Goal: Information Seeking & Learning: Learn about a topic

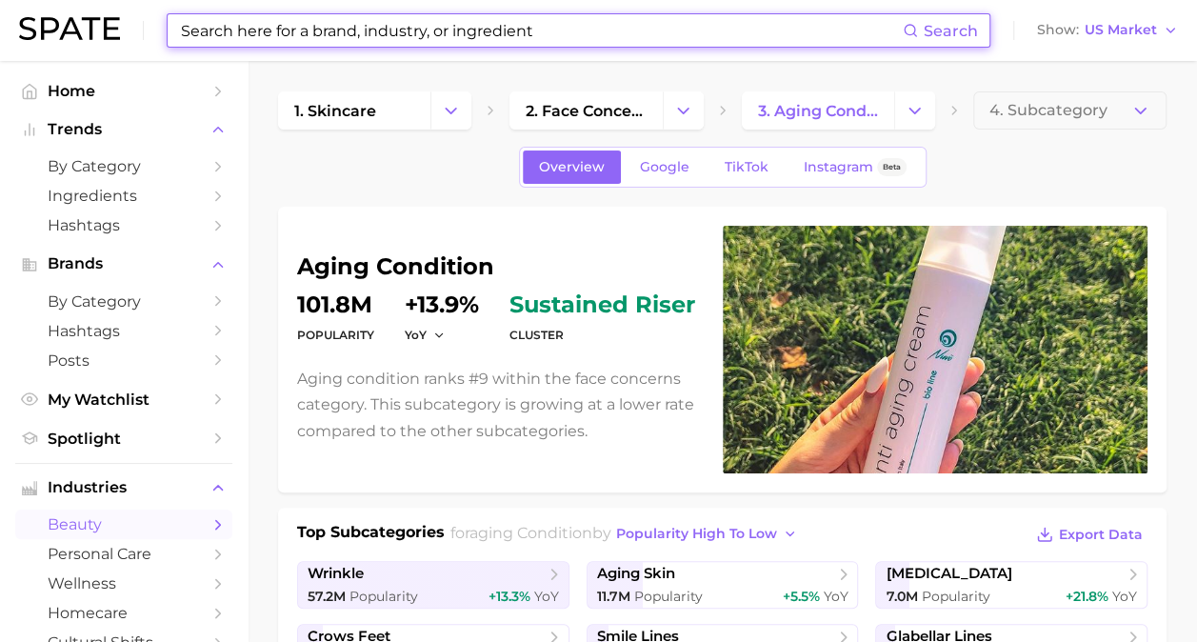
click at [567, 34] on input at bounding box center [540, 30] width 723 height 32
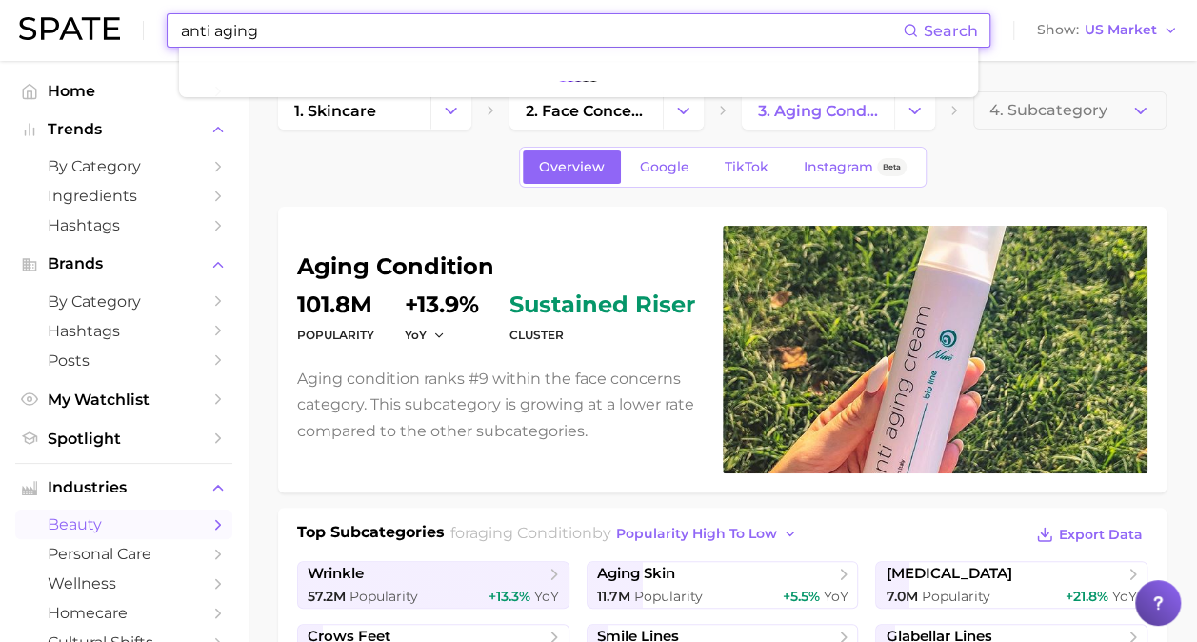
type input "anti aging"
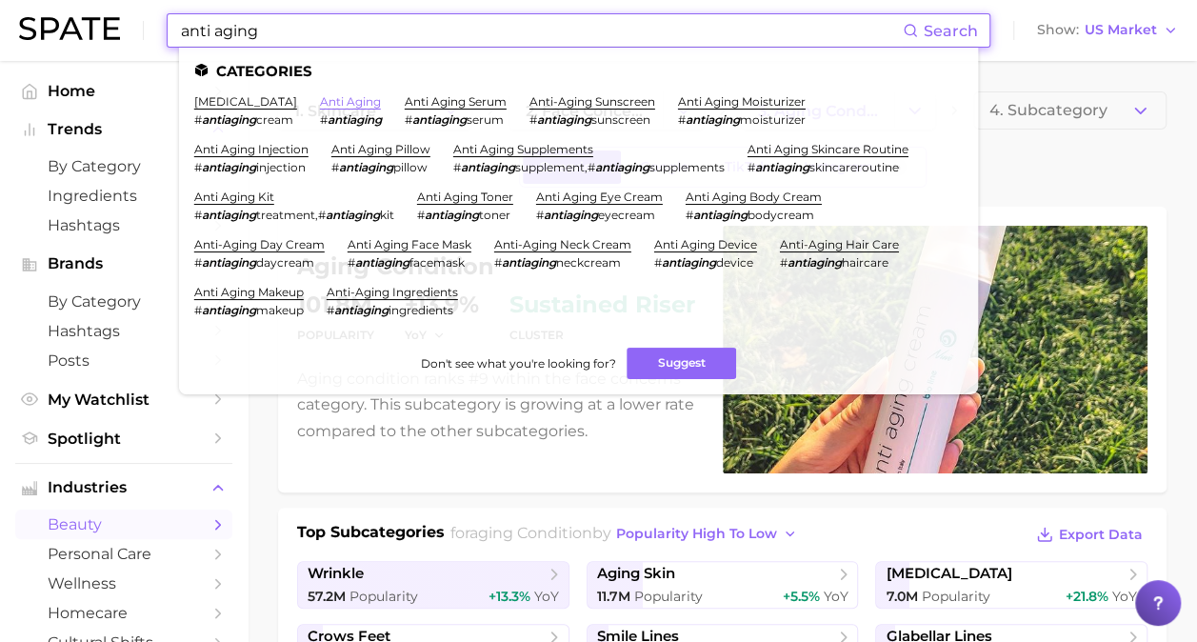
click at [360, 99] on link "anti aging" at bounding box center [350, 101] width 61 height 14
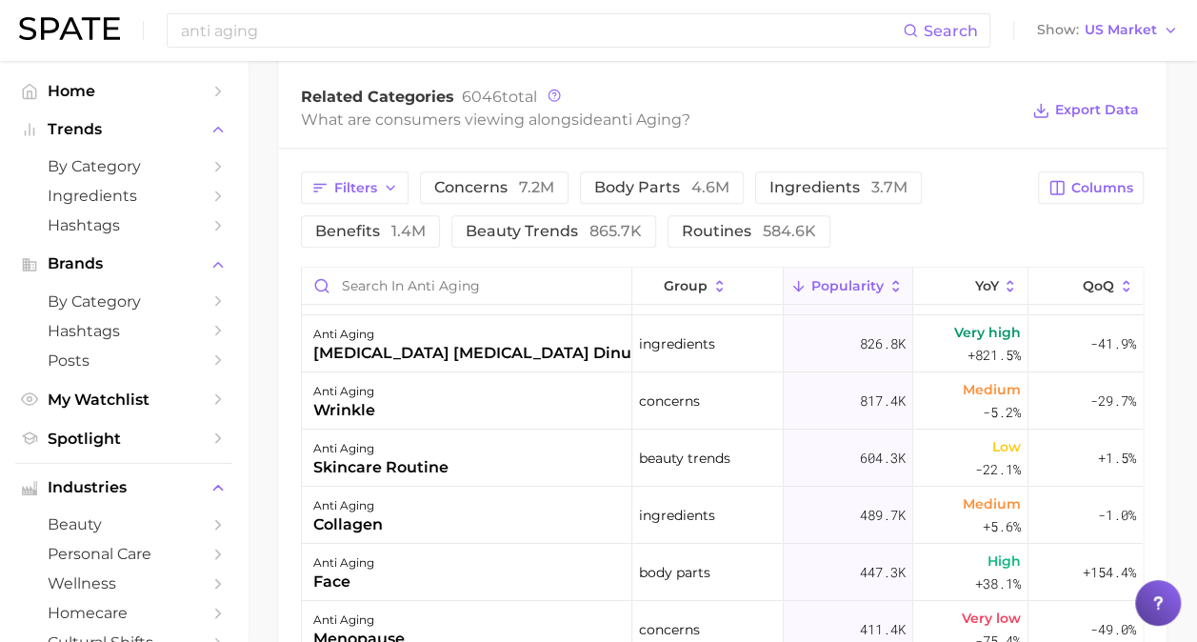
scroll to position [45, 0]
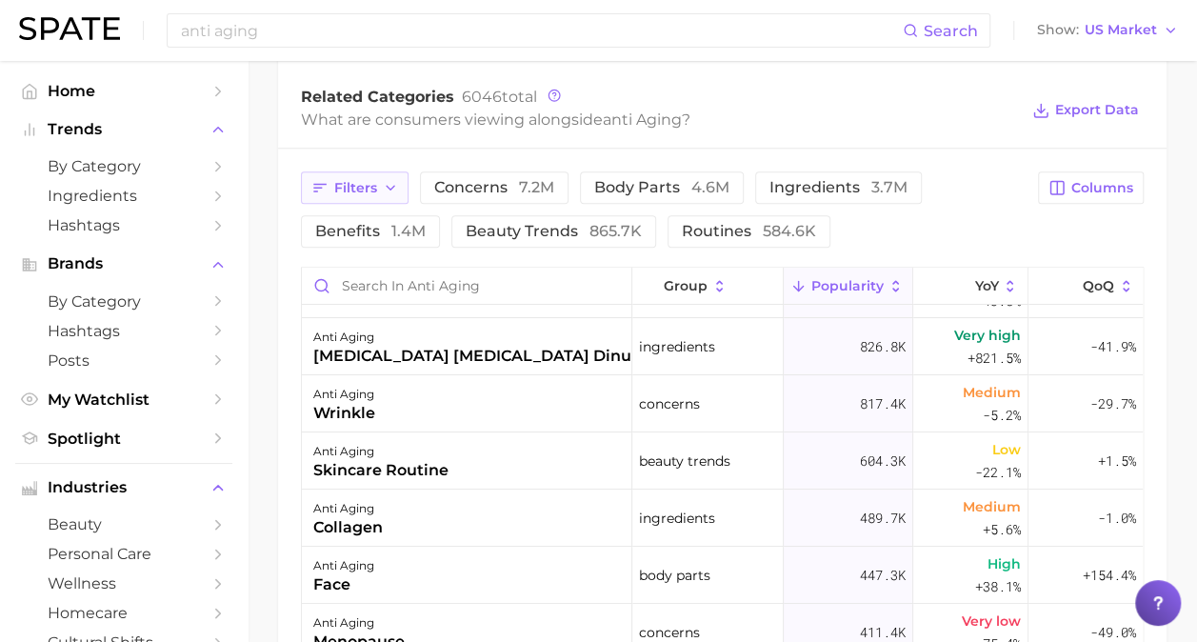
click at [341, 181] on span "Filters" at bounding box center [355, 188] width 43 height 16
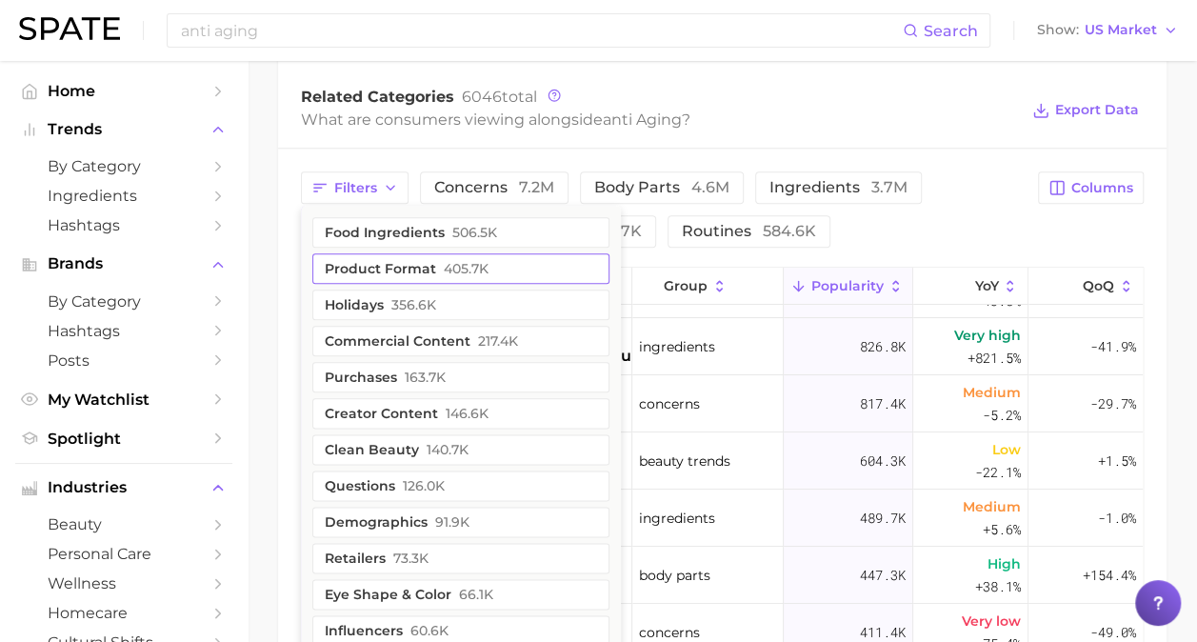
click at [409, 256] on button "product format 405.7k" at bounding box center [460, 268] width 297 height 30
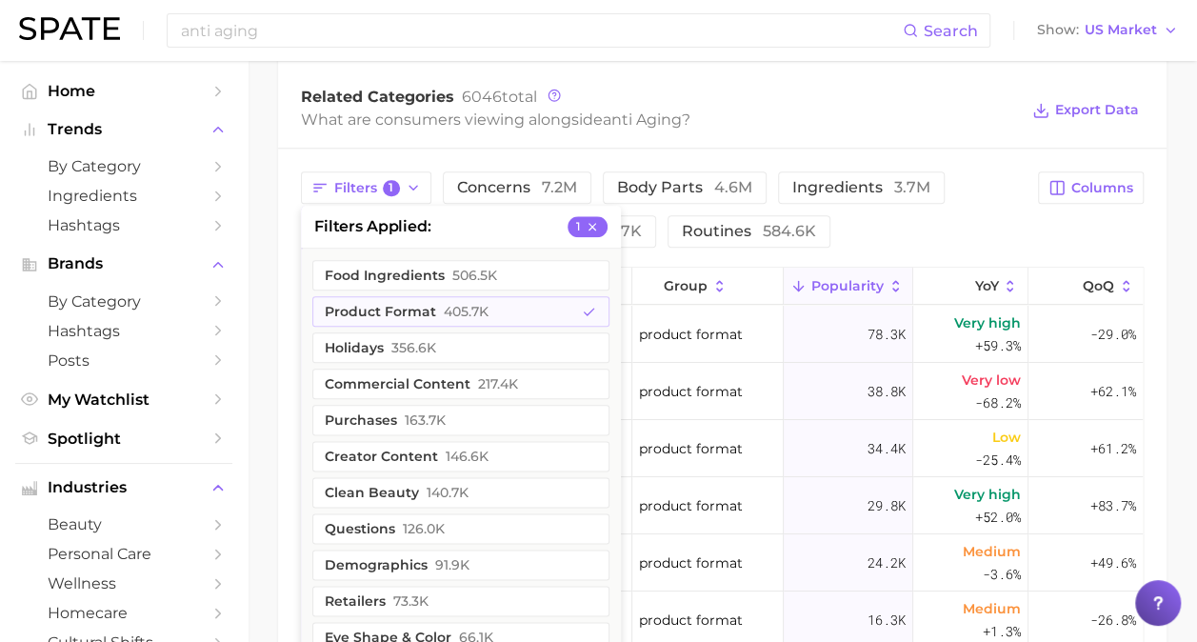
scroll to position [0, 0]
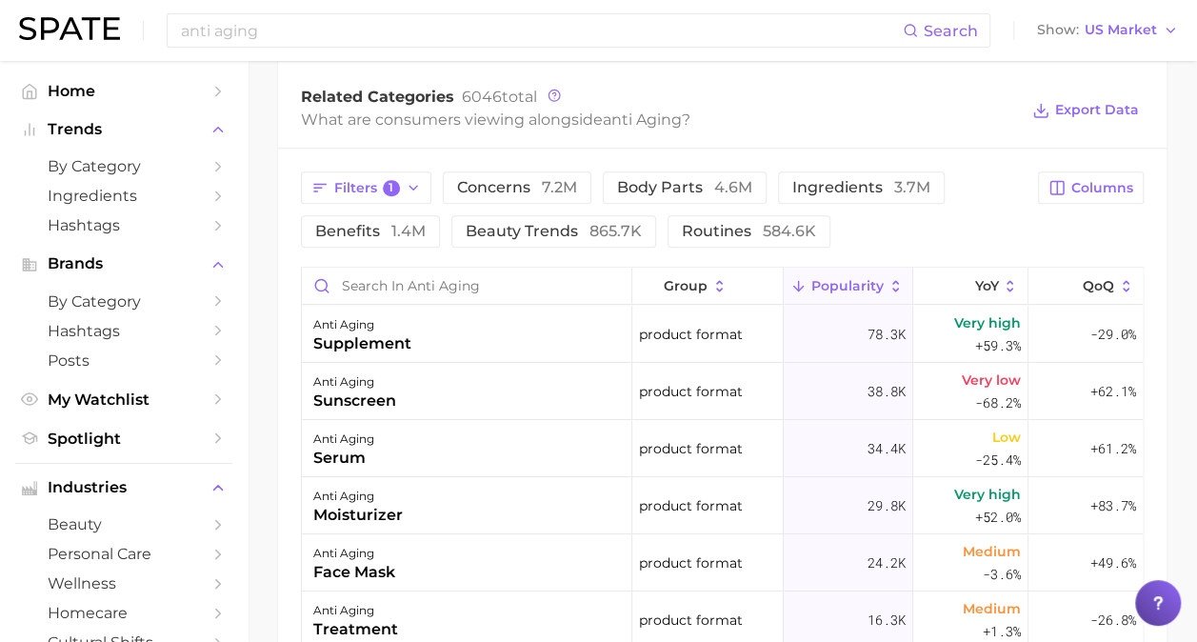
click at [975, 169] on div "Filters 1 concerns 7.2m body parts 4.6m ingredients 3.7m benefits 1.4m beauty t…" at bounding box center [722, 539] width 888 height 782
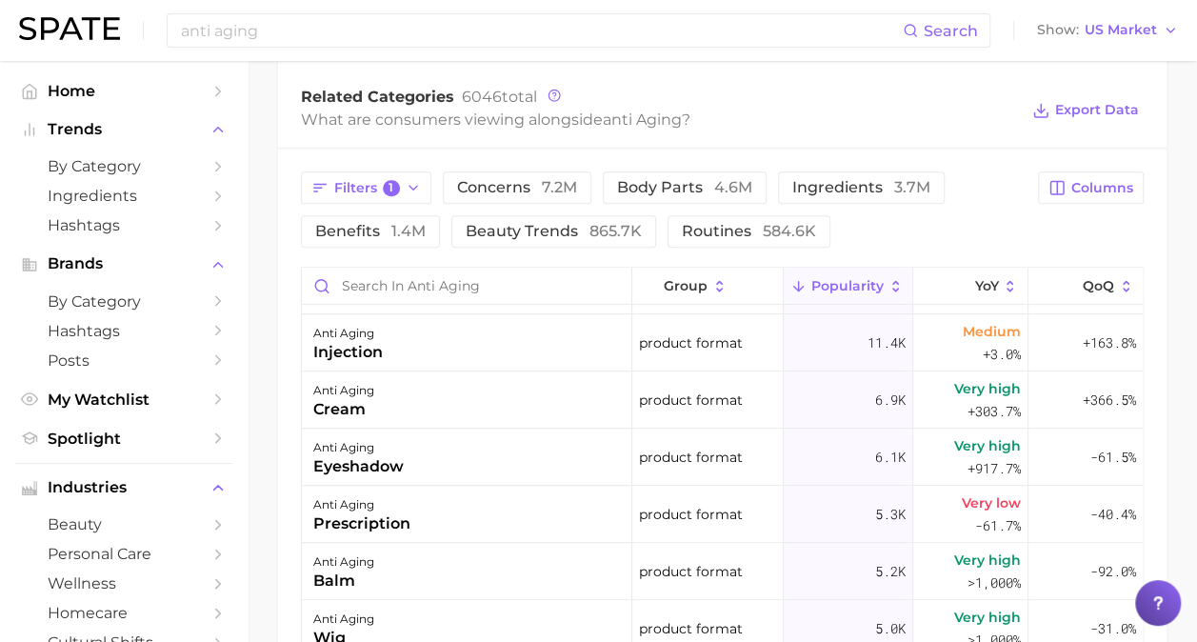
scroll to position [565, 0]
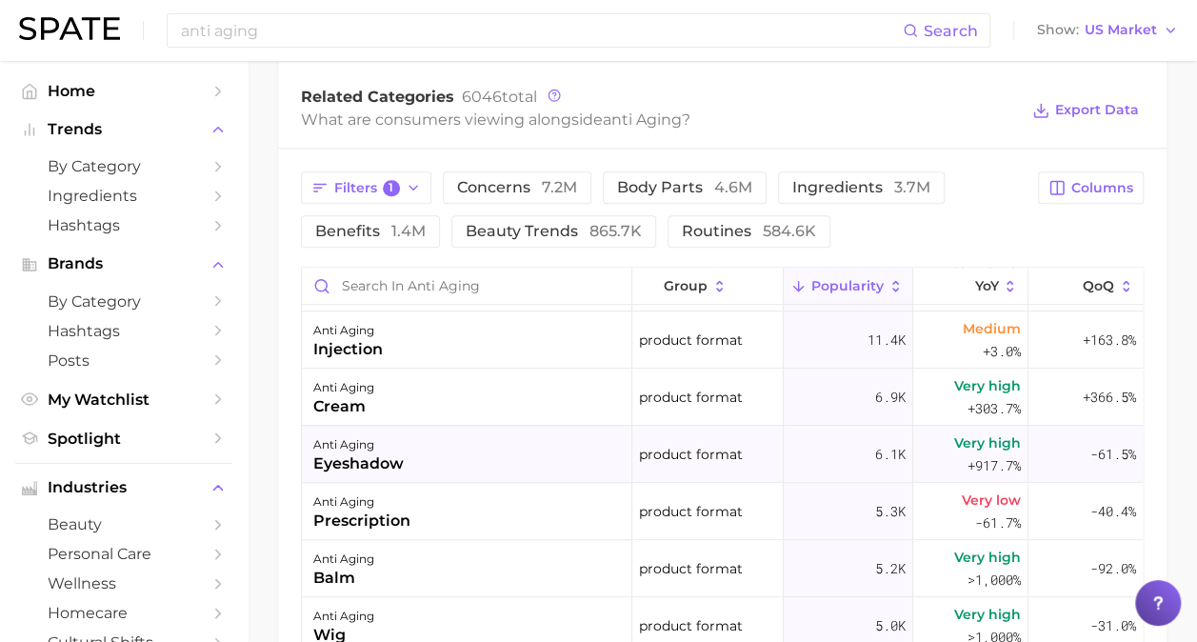
click at [511, 455] on div "anti aging eyeshadow" at bounding box center [467, 454] width 330 height 57
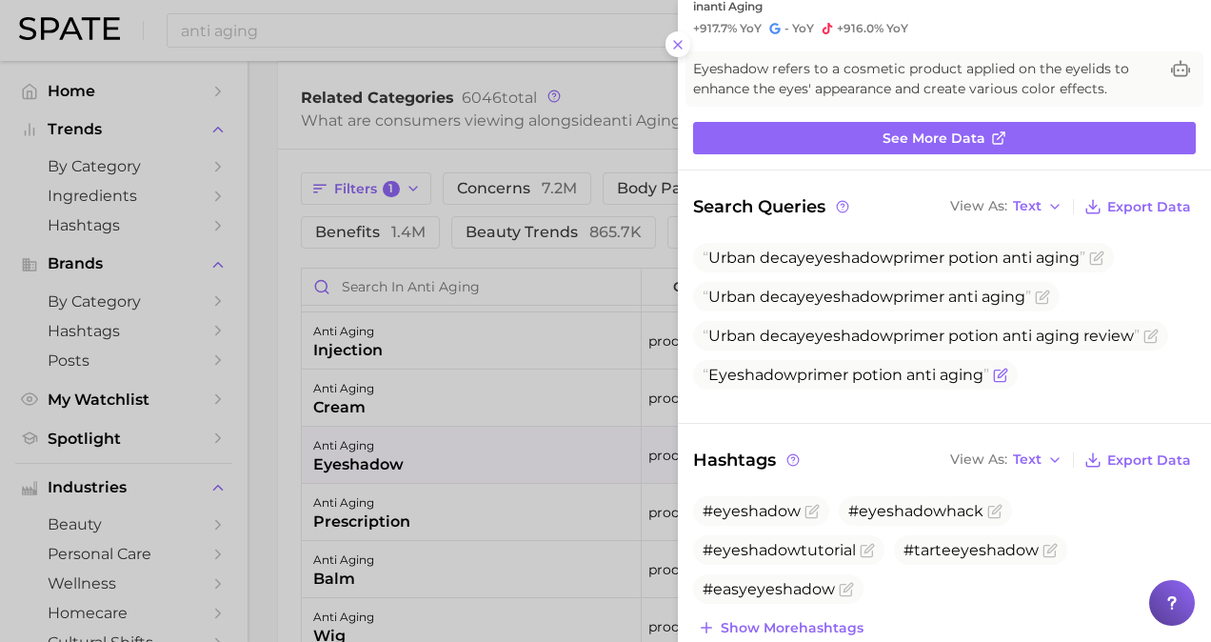
scroll to position [97, 0]
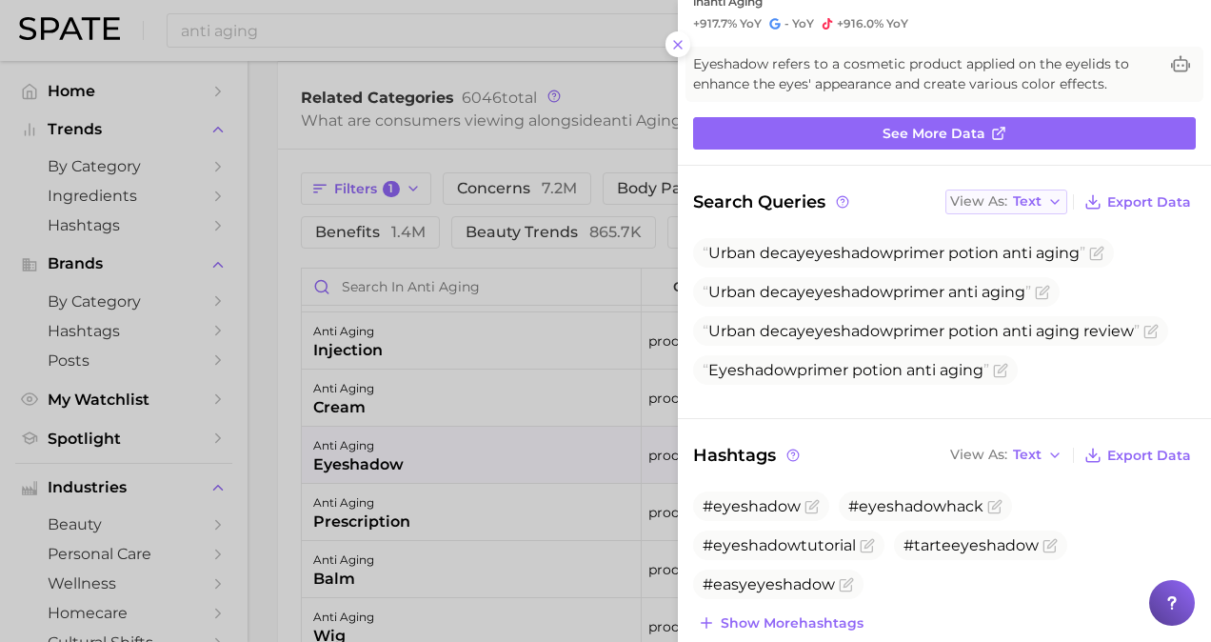
click at [1051, 200] on polyline "button" at bounding box center [1055, 202] width 8 height 4
click at [1020, 259] on button "Table" at bounding box center [1049, 267] width 209 height 34
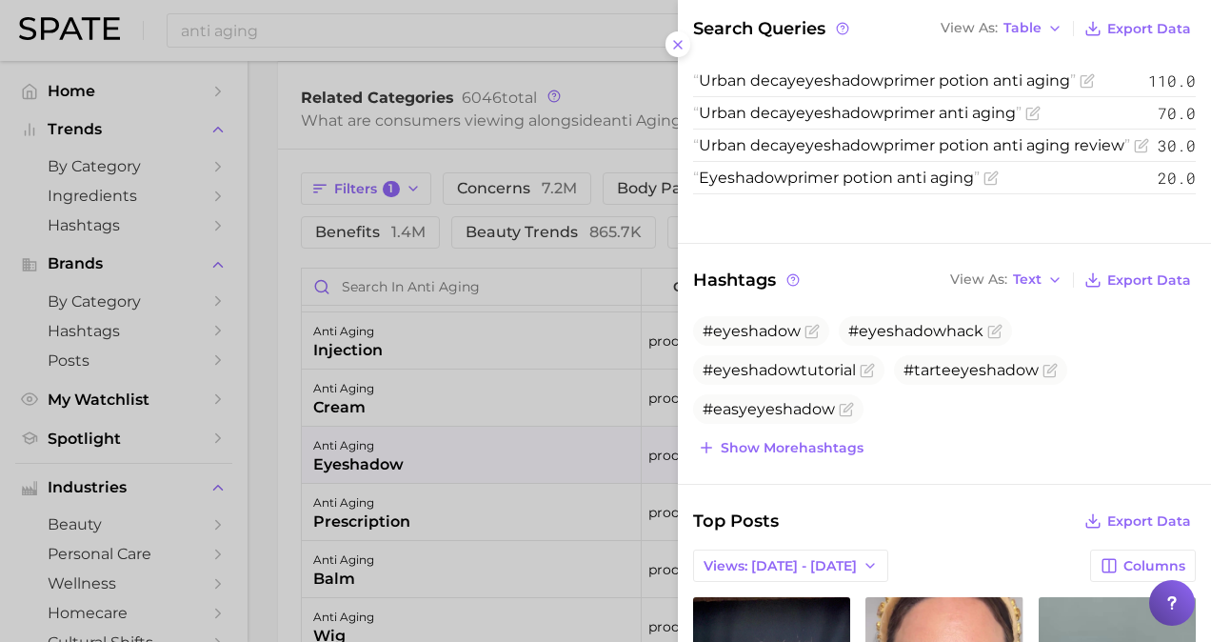
scroll to position [277, 0]
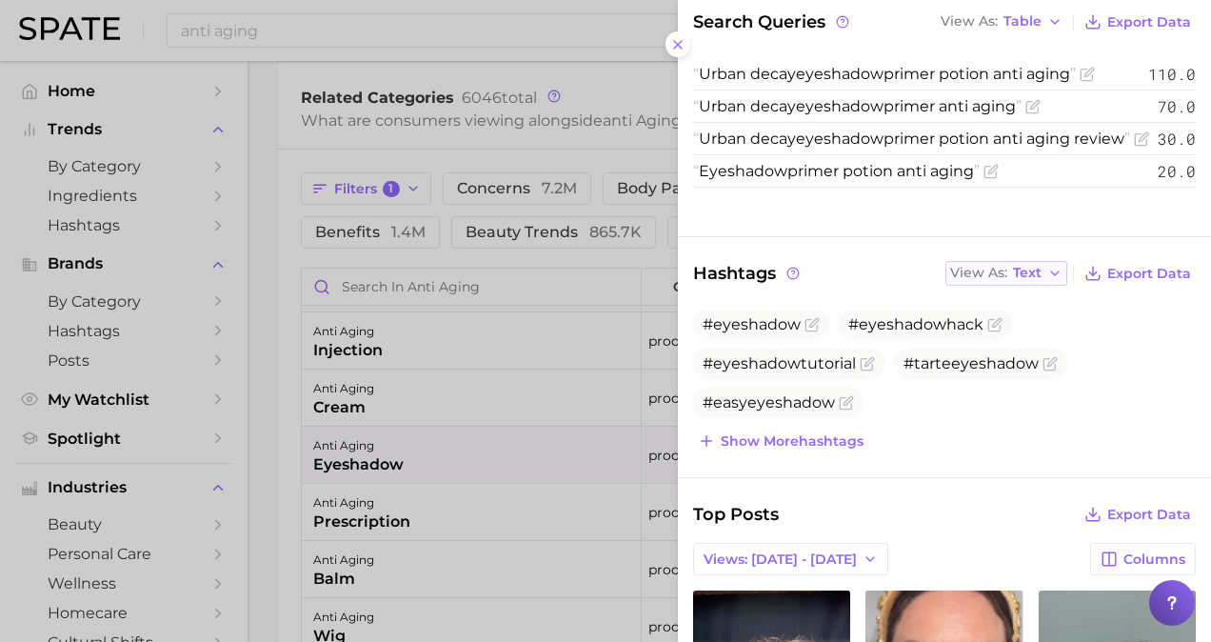
click at [1023, 279] on button "View As Text" at bounding box center [1006, 273] width 122 height 25
click at [1017, 322] on button "Table" at bounding box center [1049, 339] width 209 height 34
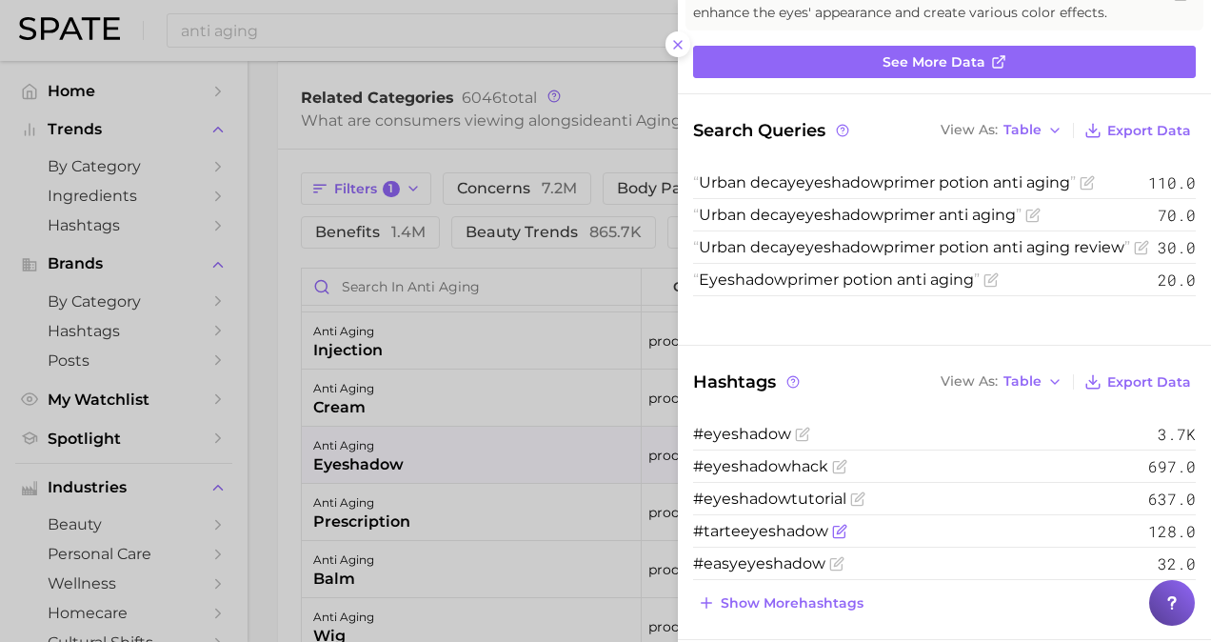
scroll to position [183, 0]
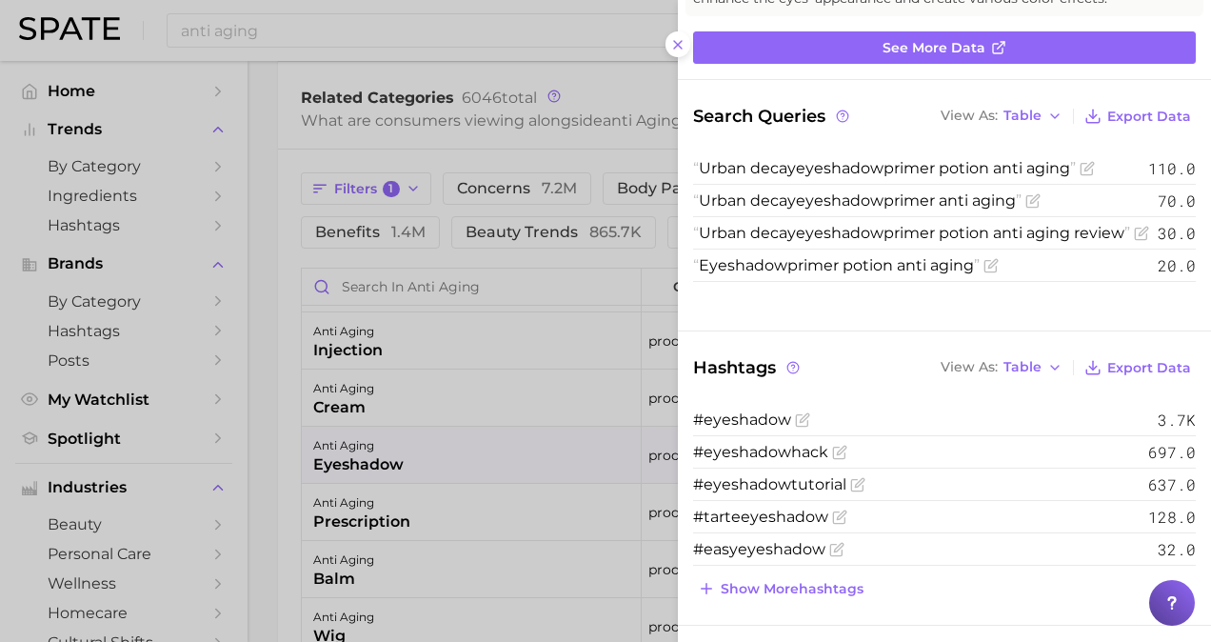
click at [569, 361] on div at bounding box center [605, 321] width 1211 height 642
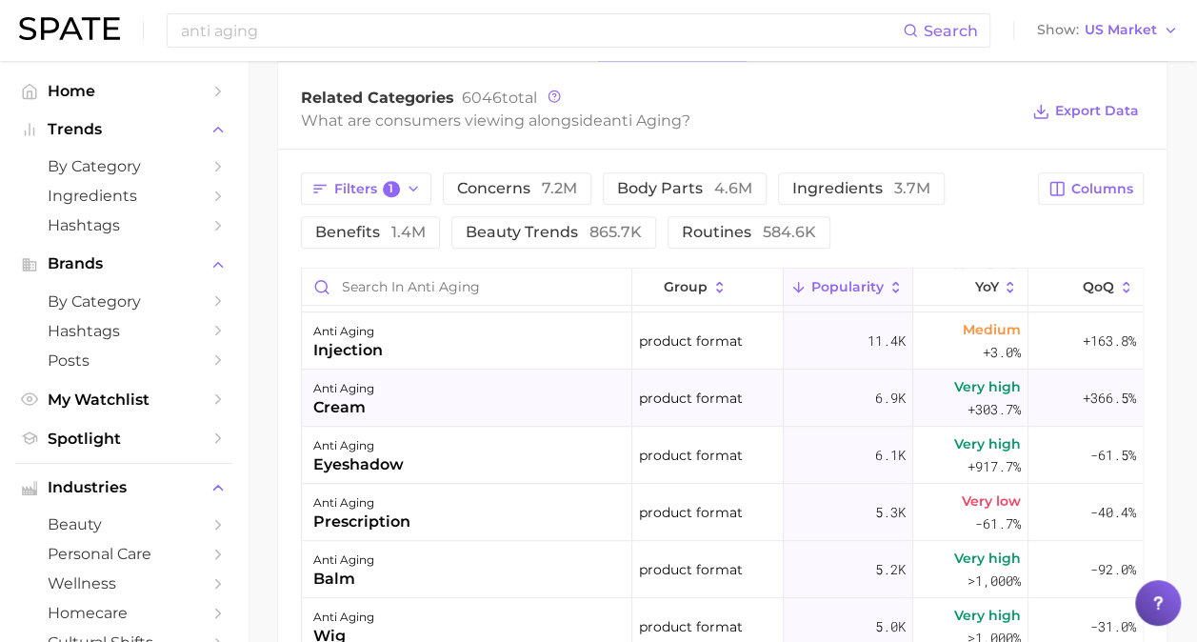
click at [526, 406] on div "[MEDICAL_DATA]" at bounding box center [467, 397] width 330 height 57
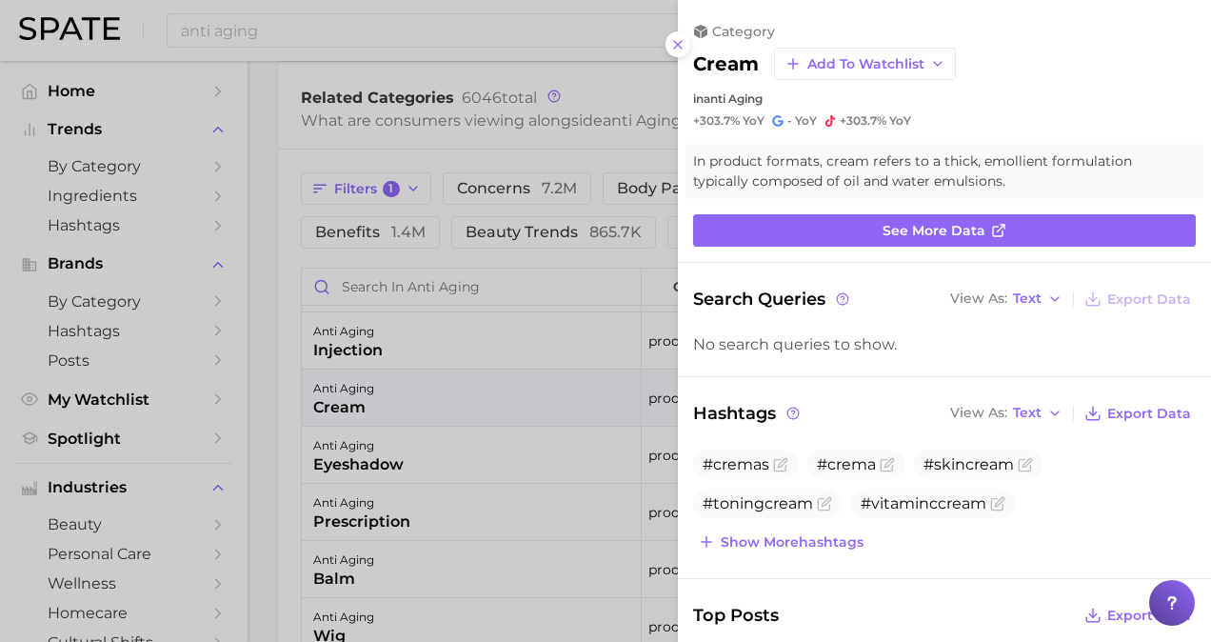
scroll to position [0, 0]
click at [546, 472] on div at bounding box center [605, 321] width 1211 height 642
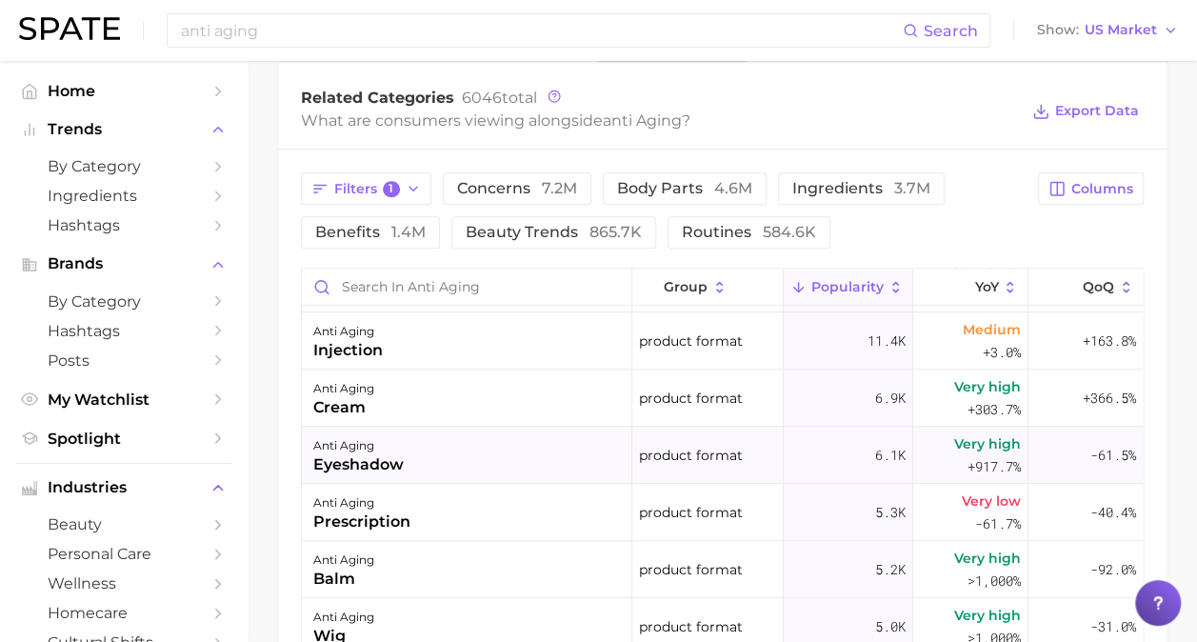
click at [509, 468] on div "anti aging eyeshadow" at bounding box center [467, 454] width 330 height 57
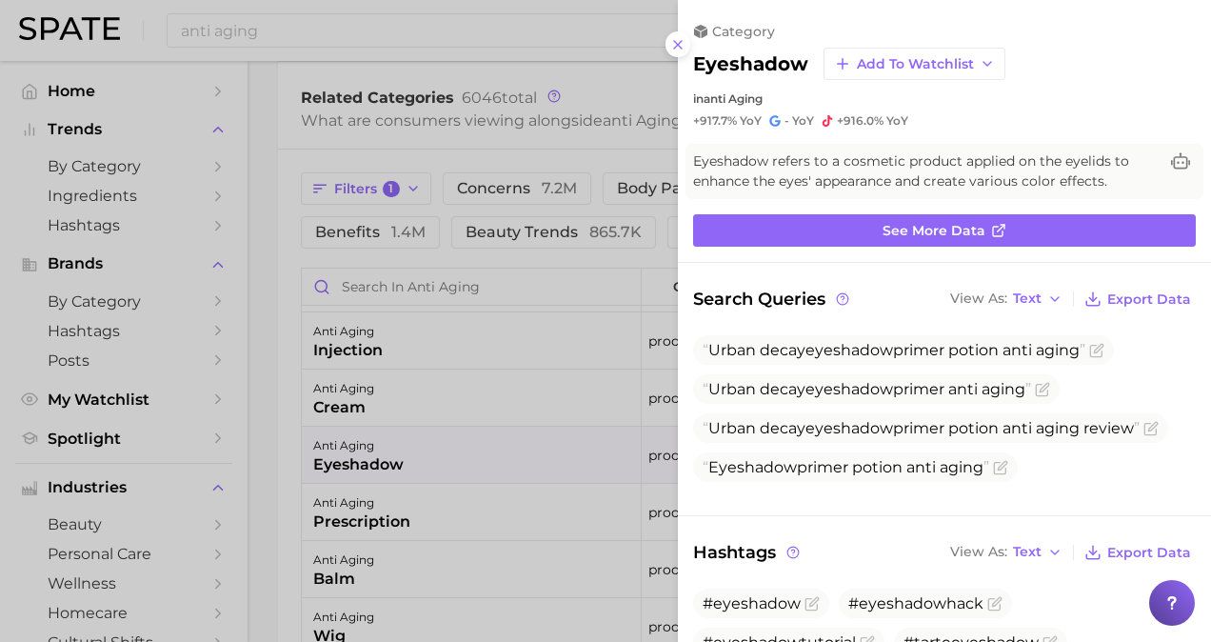
click at [426, 375] on div at bounding box center [605, 321] width 1211 height 642
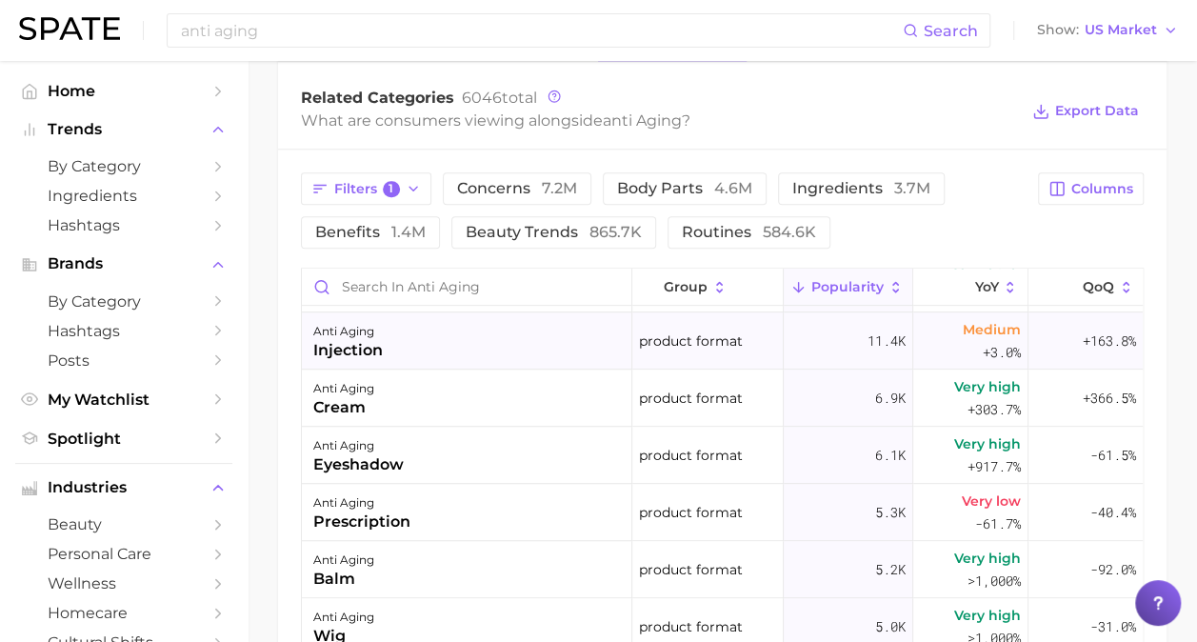
click at [448, 344] on div "anti aging injection" at bounding box center [467, 340] width 330 height 57
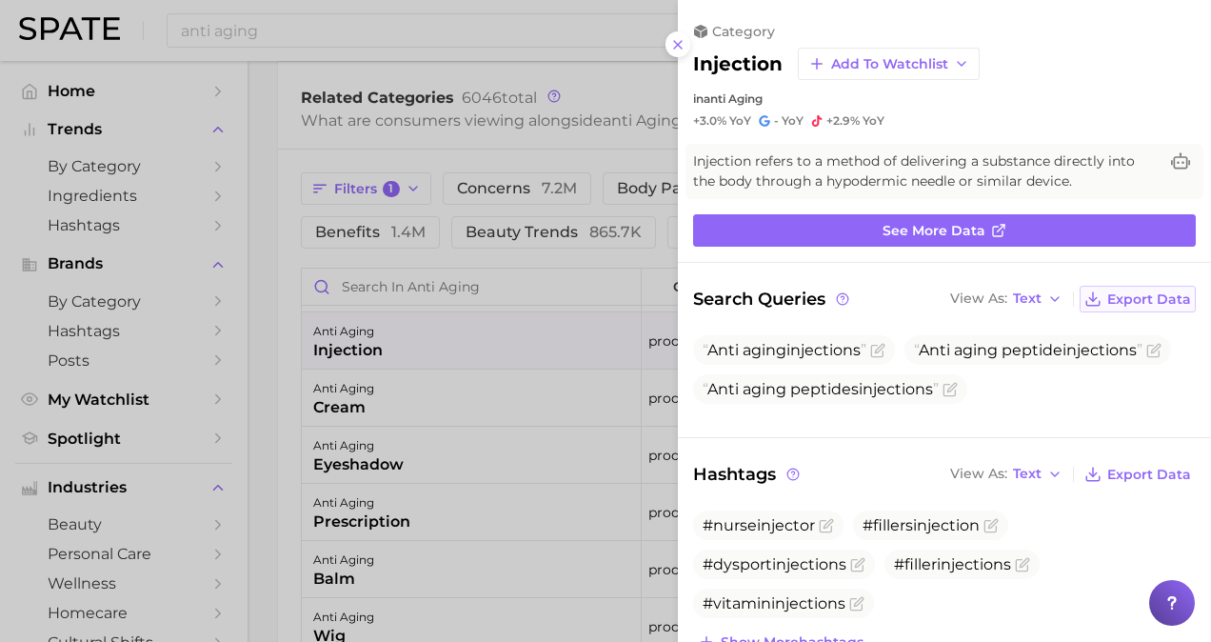
click at [1136, 303] on span "Export Data" at bounding box center [1149, 299] width 84 height 16
click at [1137, 299] on span "Export Data" at bounding box center [1149, 299] width 84 height 16
click at [1030, 407] on div "Anti aging injection s Anti aging peptide injection s Anti aging peptides injec…" at bounding box center [944, 374] width 503 height 79
click at [1013, 302] on span "Text" at bounding box center [1027, 298] width 29 height 10
click at [1018, 344] on button "Text" at bounding box center [1049, 330] width 209 height 34
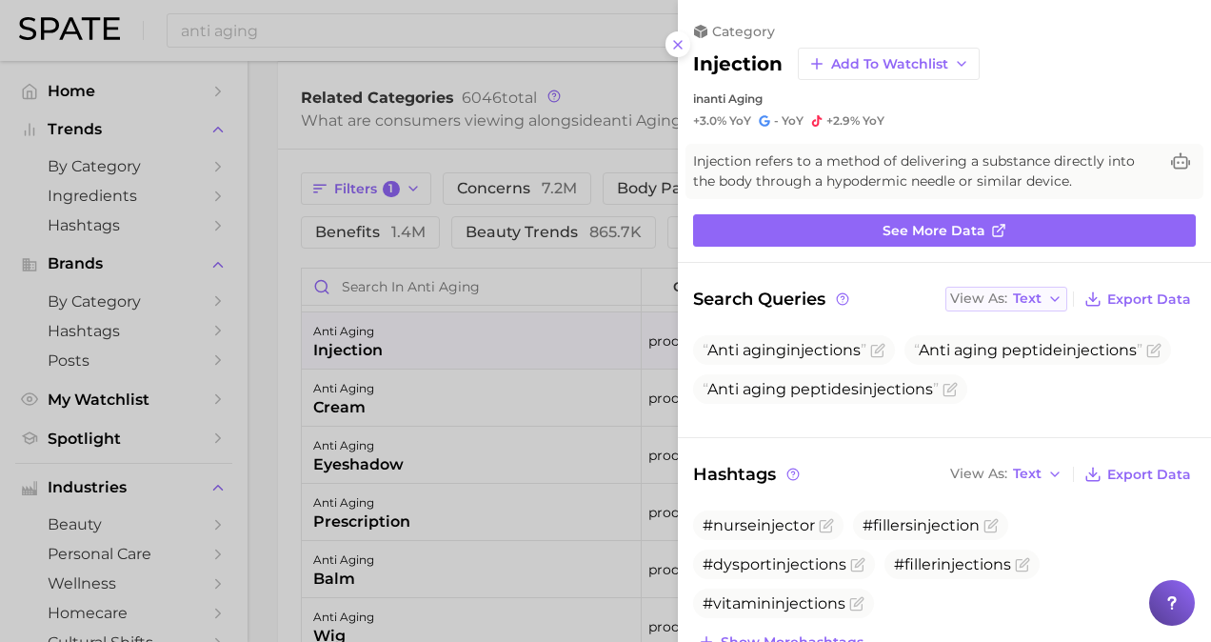
click at [1013, 300] on span "Text" at bounding box center [1027, 298] width 29 height 10
click at [1013, 367] on button "Table" at bounding box center [1049, 364] width 209 height 34
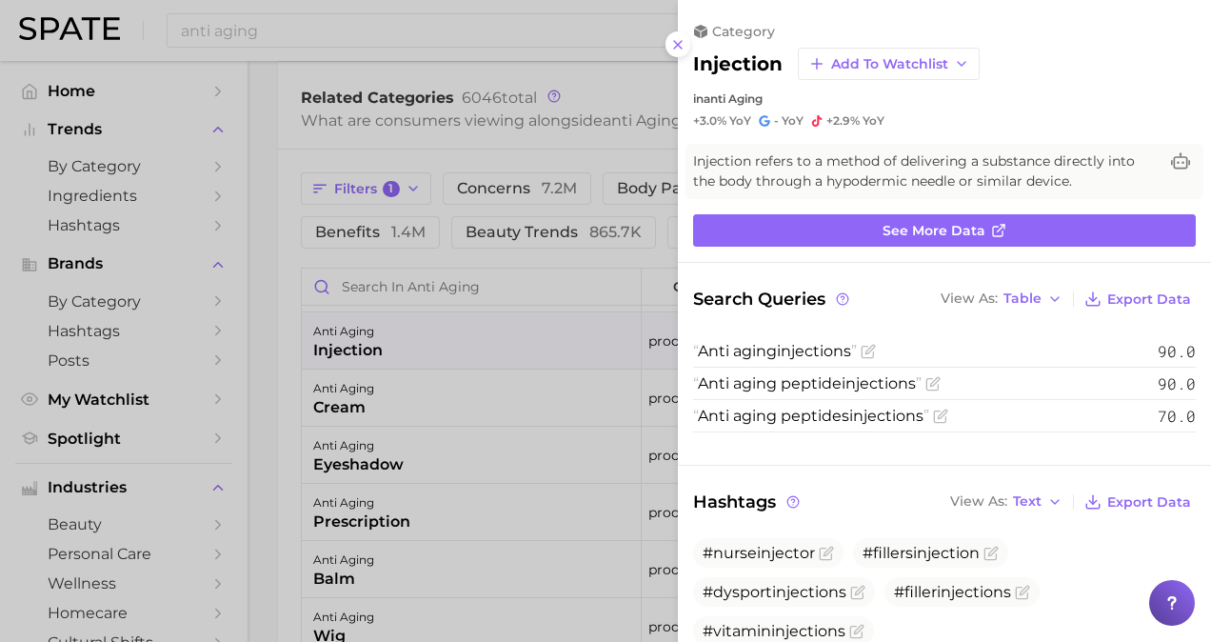
click at [487, 510] on div at bounding box center [605, 321] width 1211 height 642
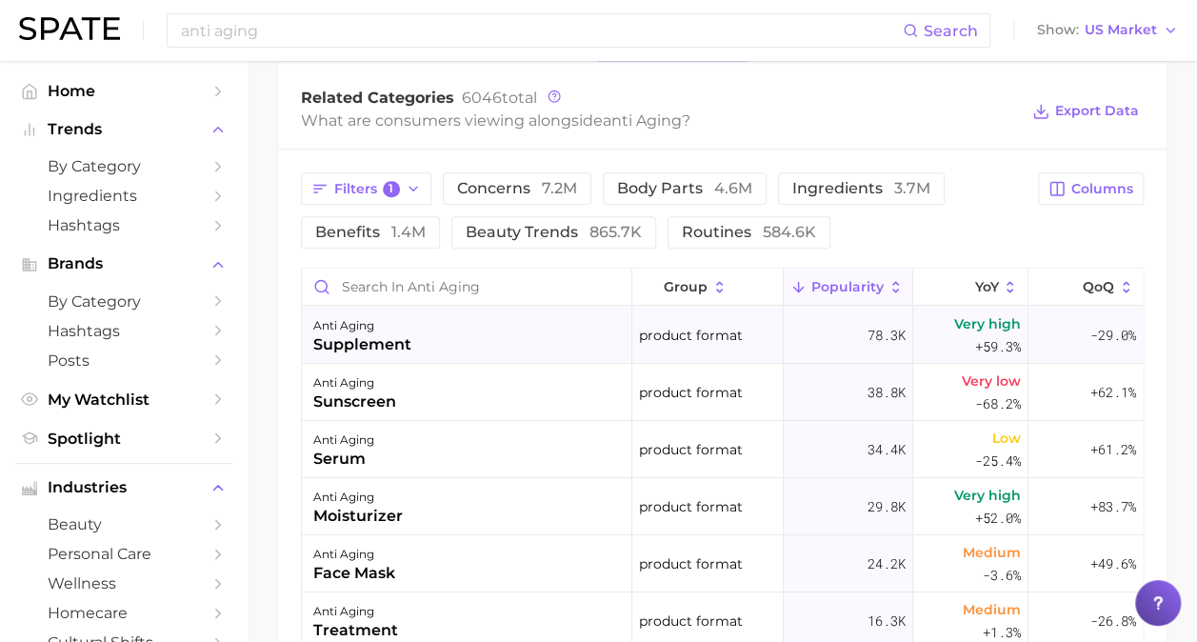
click at [424, 330] on div "anti aging supplement" at bounding box center [467, 335] width 330 height 57
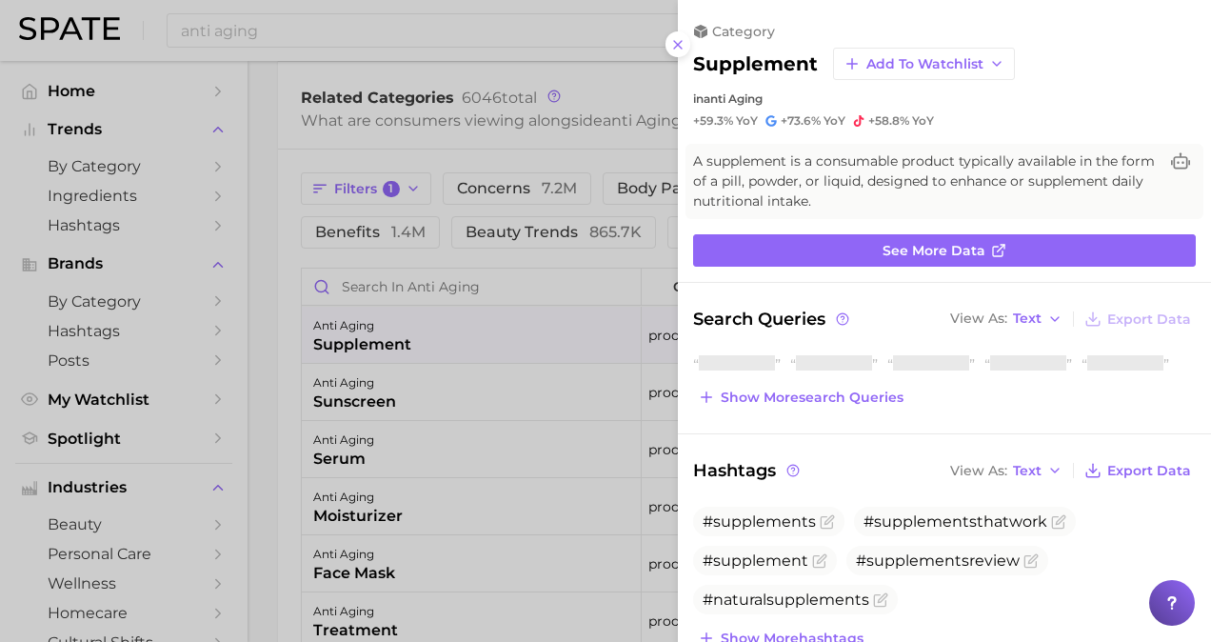
click at [463, 211] on div at bounding box center [605, 321] width 1211 height 642
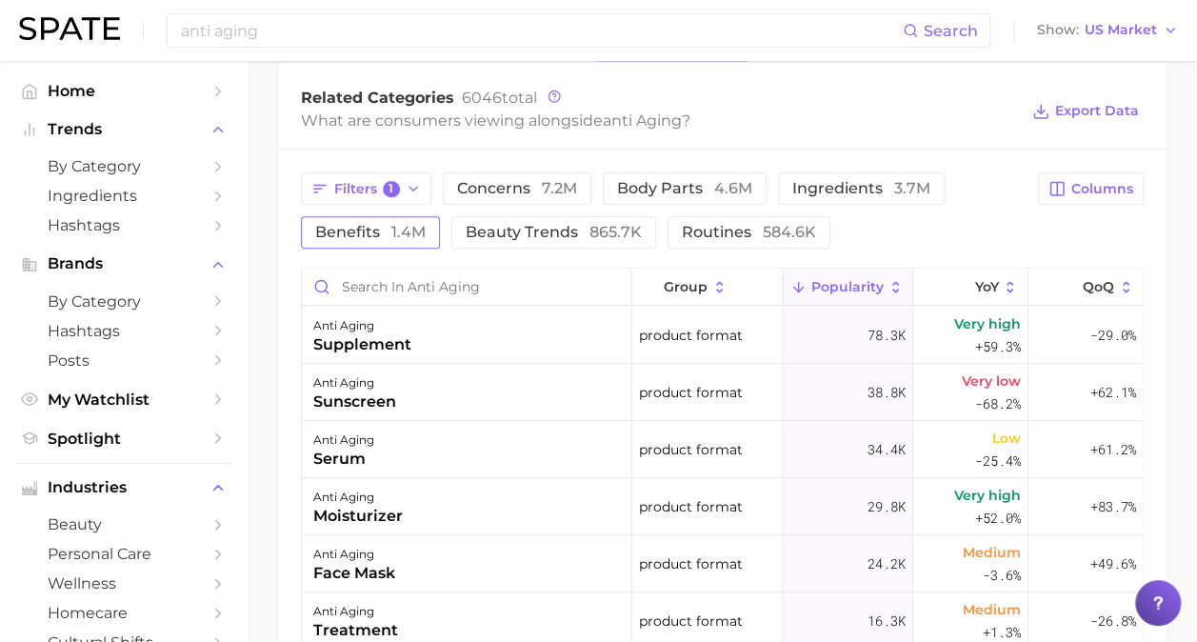
click at [396, 229] on span "1.4m" at bounding box center [408, 232] width 34 height 18
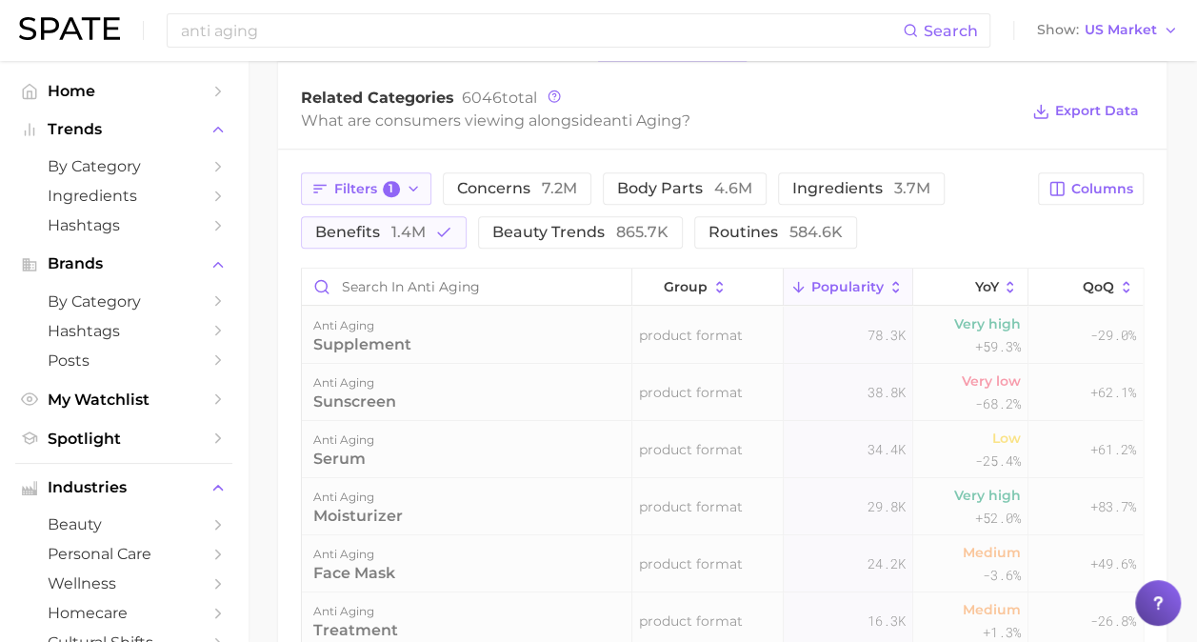
click at [392, 193] on span "1" at bounding box center [391, 189] width 17 height 17
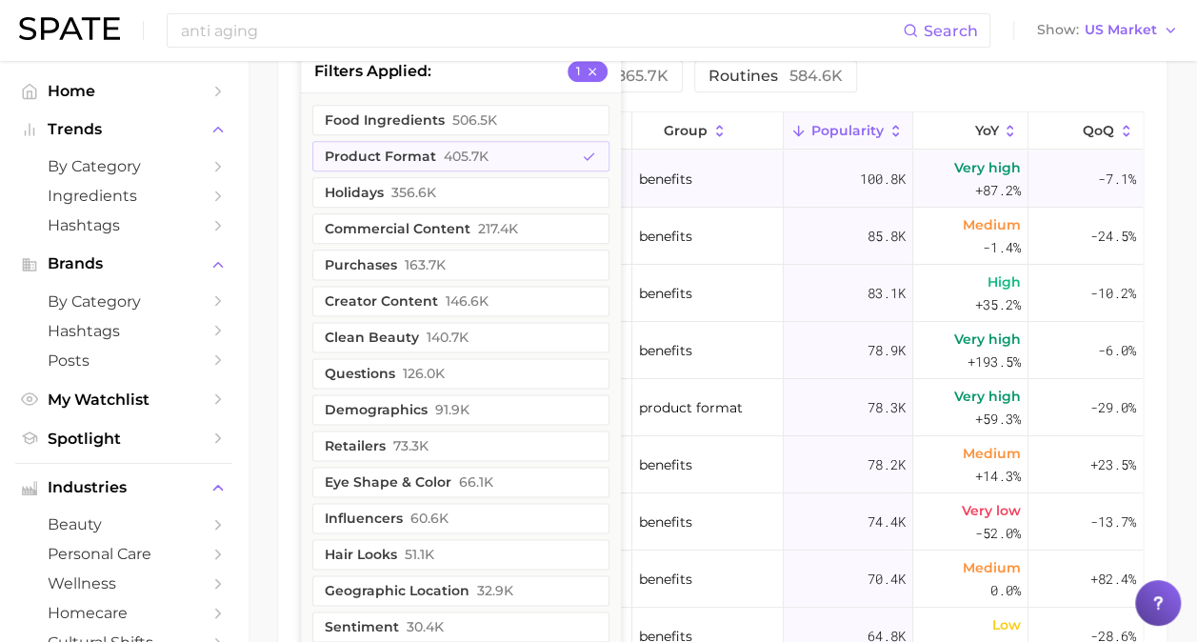
click at [742, 188] on div "benefits" at bounding box center [708, 178] width 152 height 57
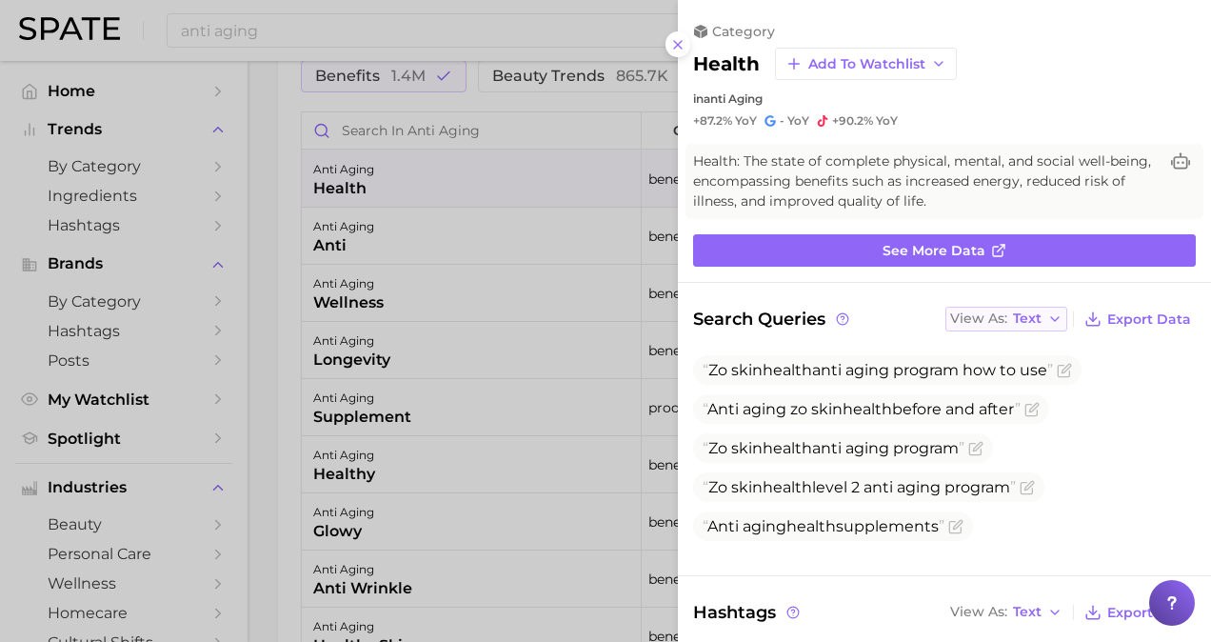
click at [1031, 310] on button "View As Text" at bounding box center [1006, 319] width 122 height 25
click at [1019, 367] on button "Table" at bounding box center [1049, 384] width 209 height 34
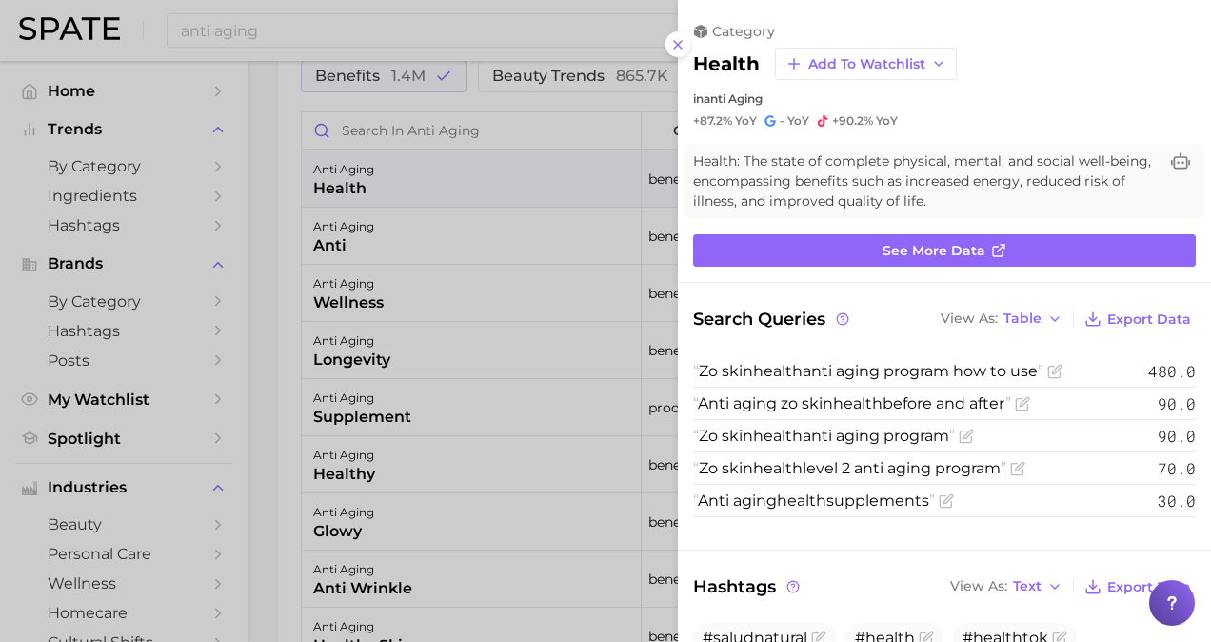
click at [565, 351] on div at bounding box center [605, 321] width 1211 height 642
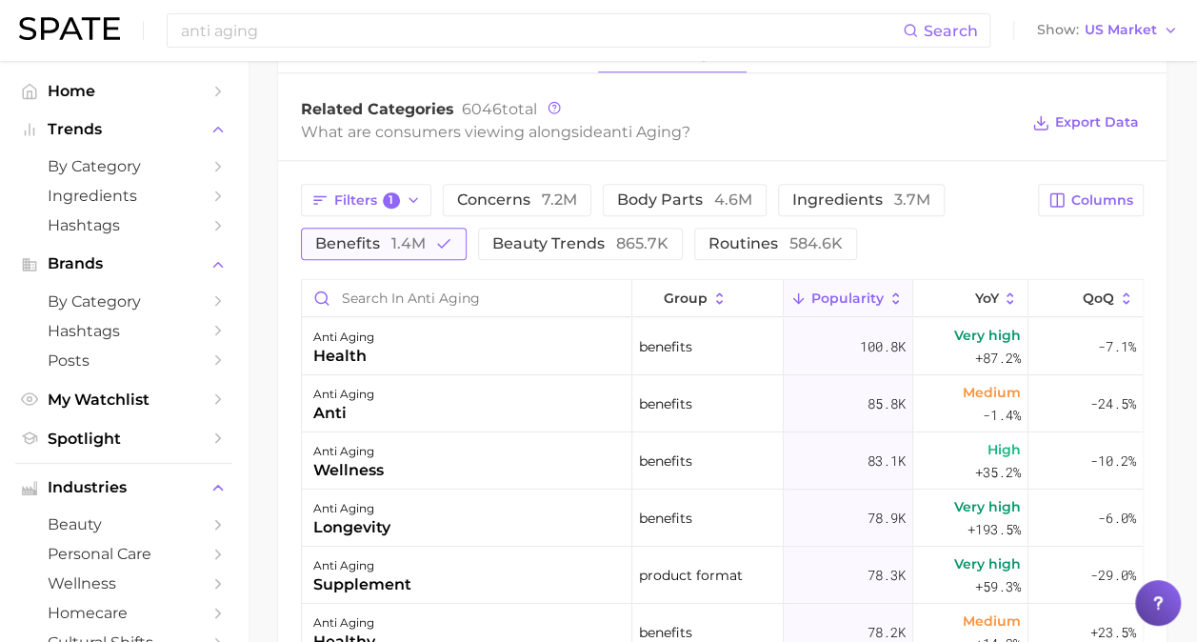
click at [398, 244] on span "1.4m" at bounding box center [408, 243] width 34 height 18
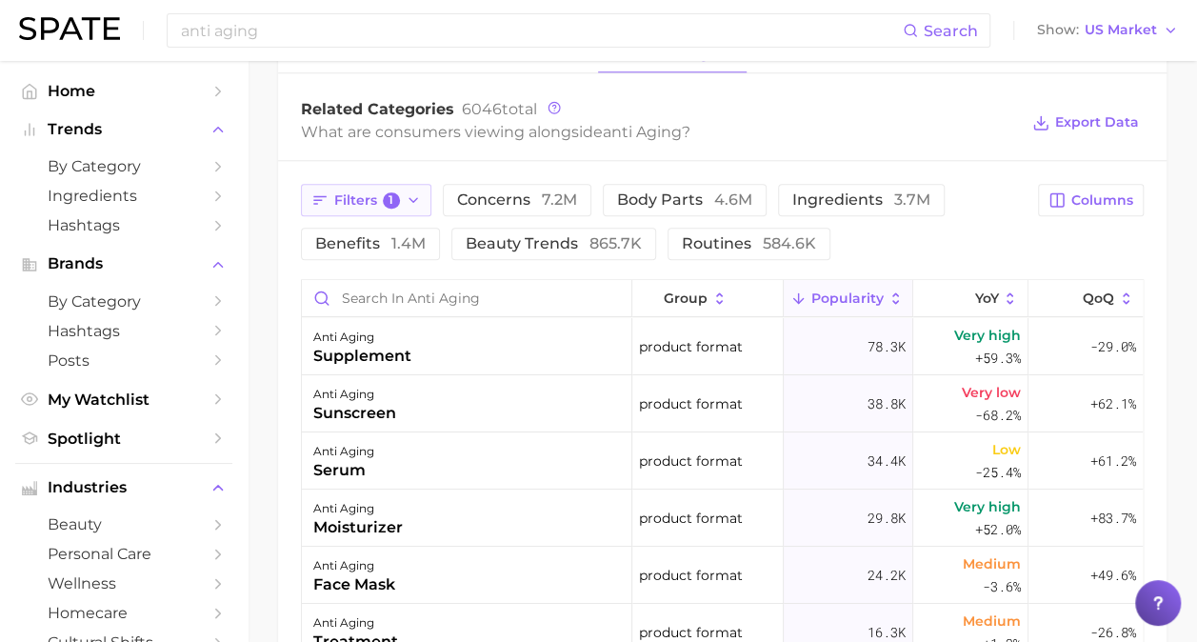
click at [343, 200] on span "Filters 1" at bounding box center [367, 200] width 66 height 17
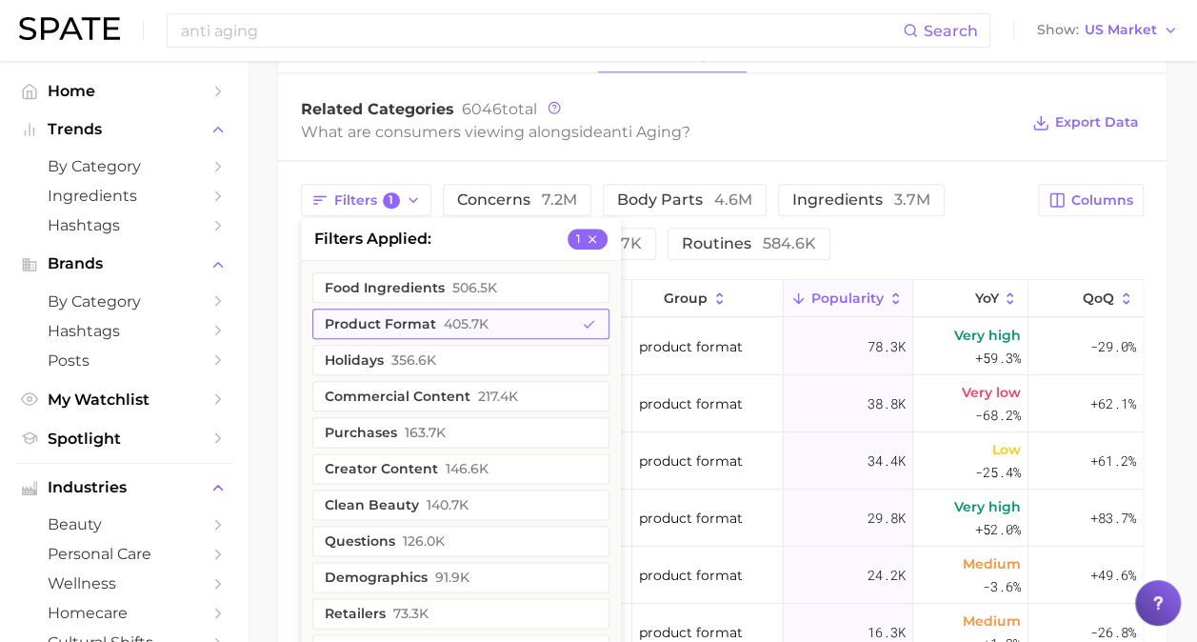
click at [428, 320] on button "product format 405.7k" at bounding box center [460, 323] width 297 height 30
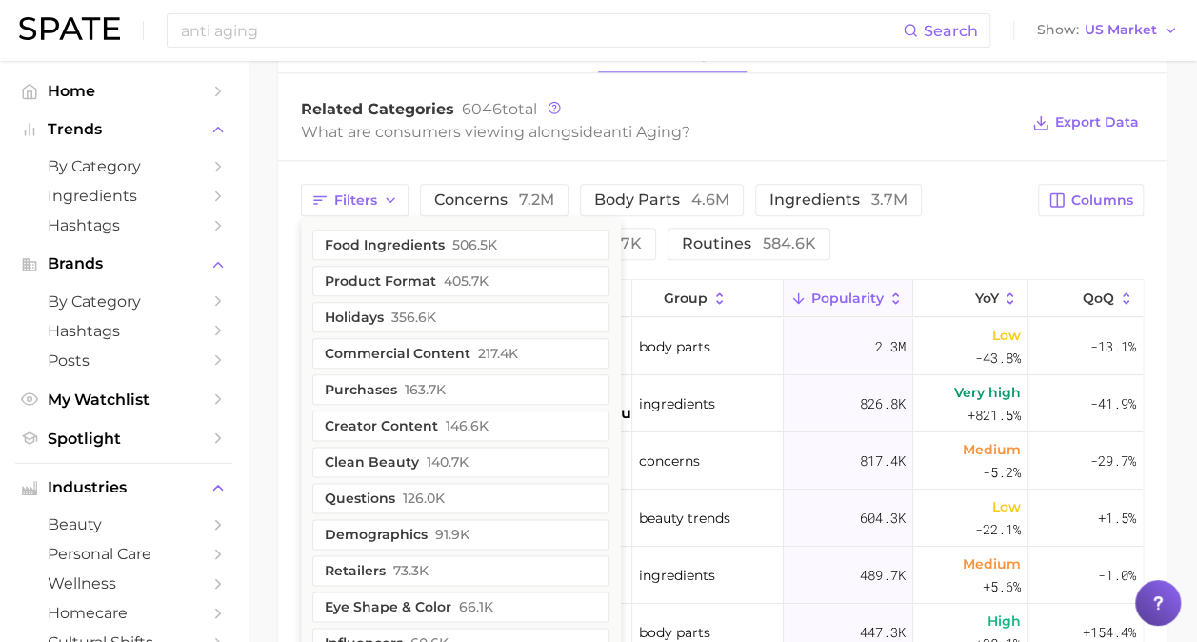
click at [955, 254] on div "Filters food ingredients 506.5k product format 405.7k holidays 356.6k commercia…" at bounding box center [663, 222] width 725 height 76
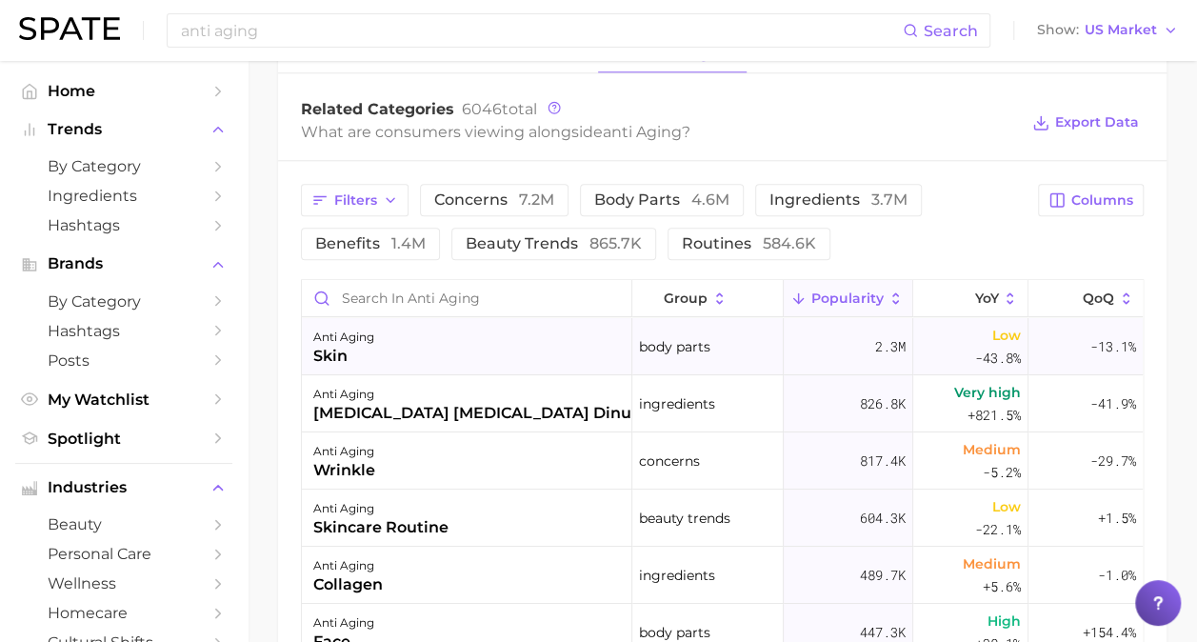
click at [495, 354] on div "anti aging skin" at bounding box center [467, 346] width 330 height 57
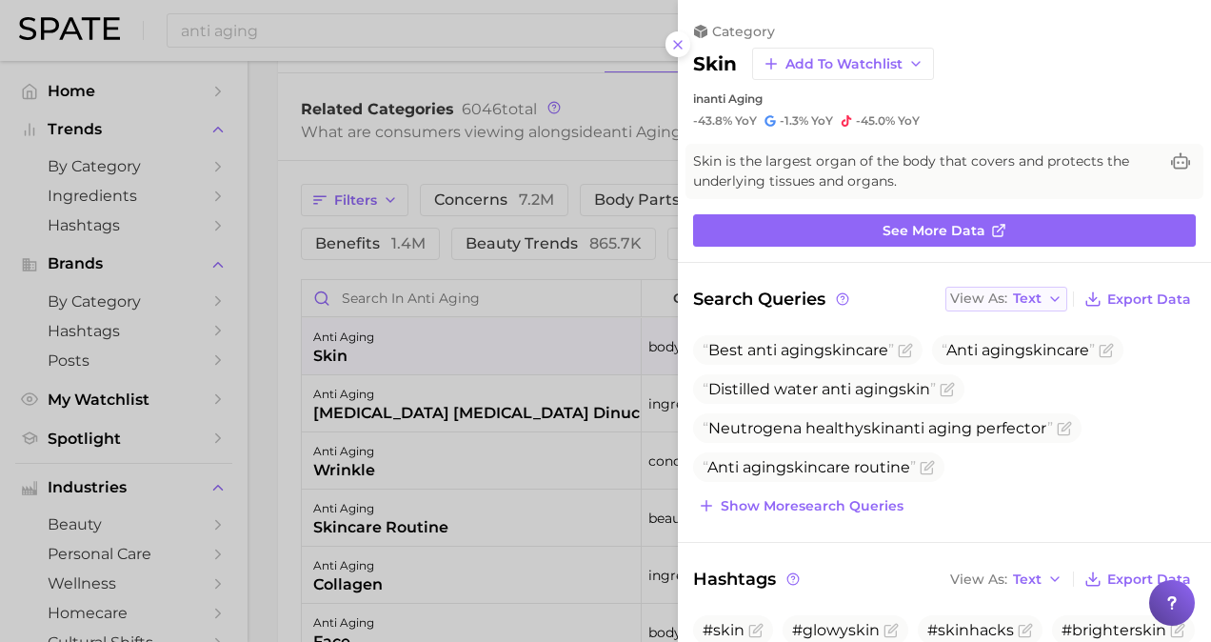
click at [1047, 299] on icon "button" at bounding box center [1054, 298] width 15 height 15
click at [1004, 361] on button "Table" at bounding box center [1049, 364] width 209 height 34
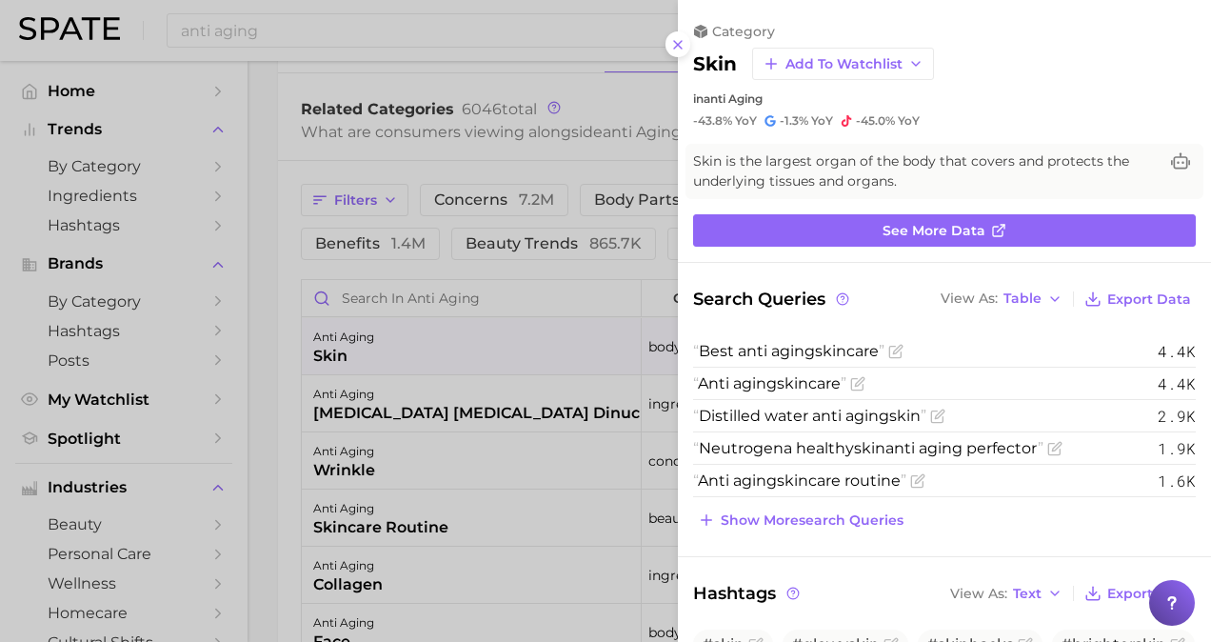
click at [591, 445] on div at bounding box center [605, 321] width 1211 height 642
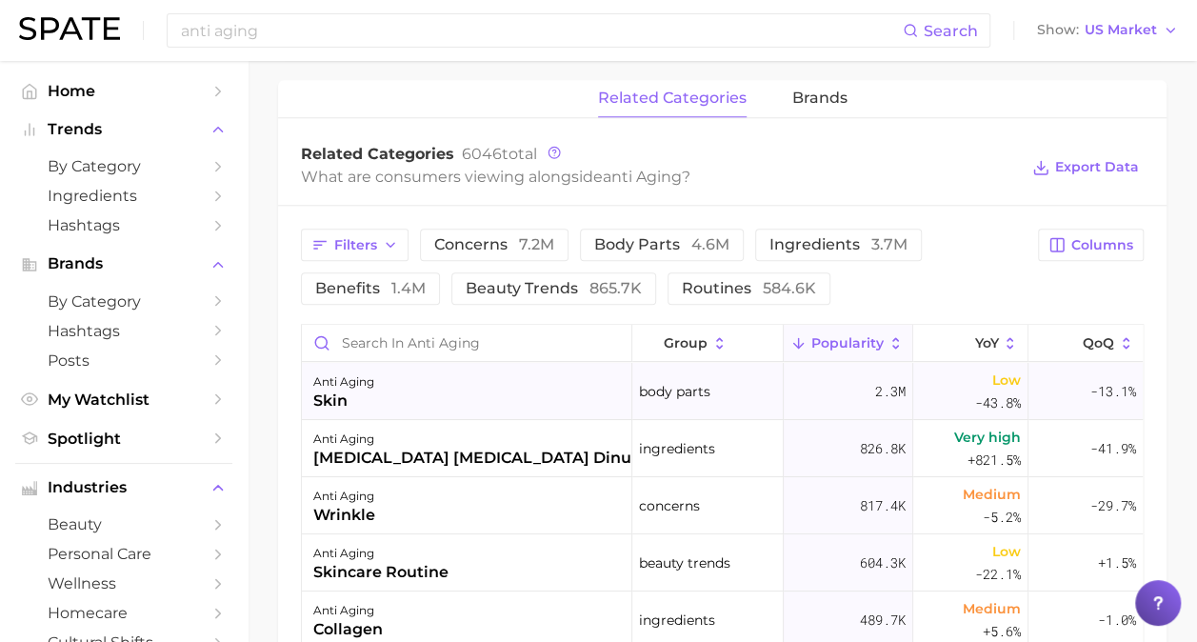
scroll to position [866, 0]
click at [425, 341] on input "Search in anti aging" at bounding box center [466, 342] width 329 height 36
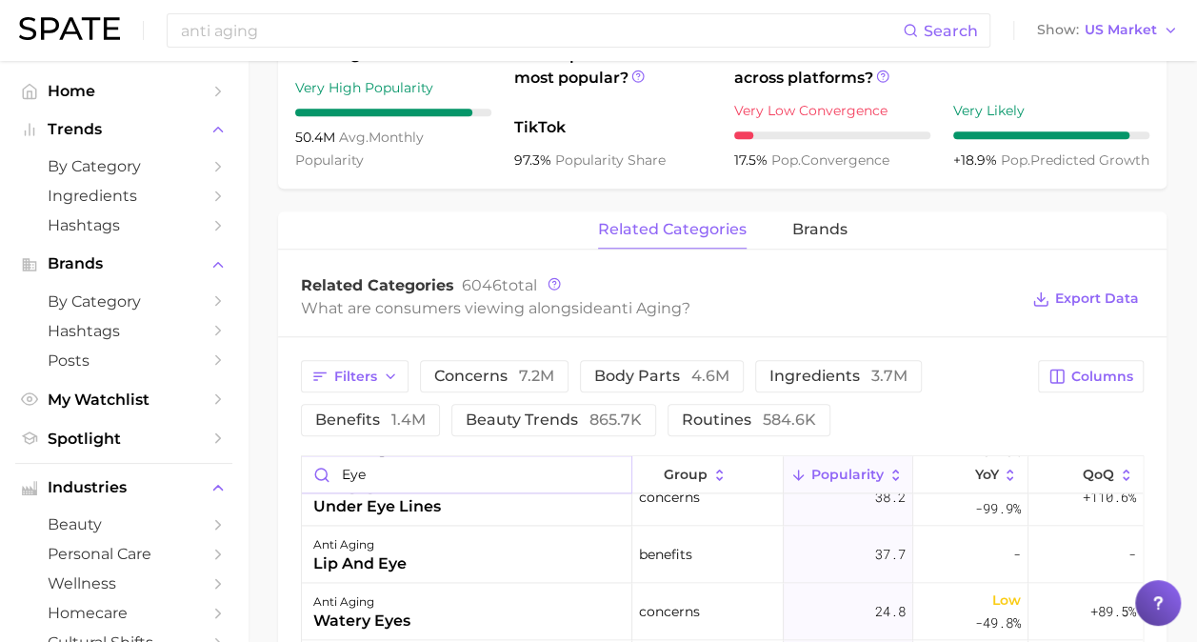
scroll to position [682, 0]
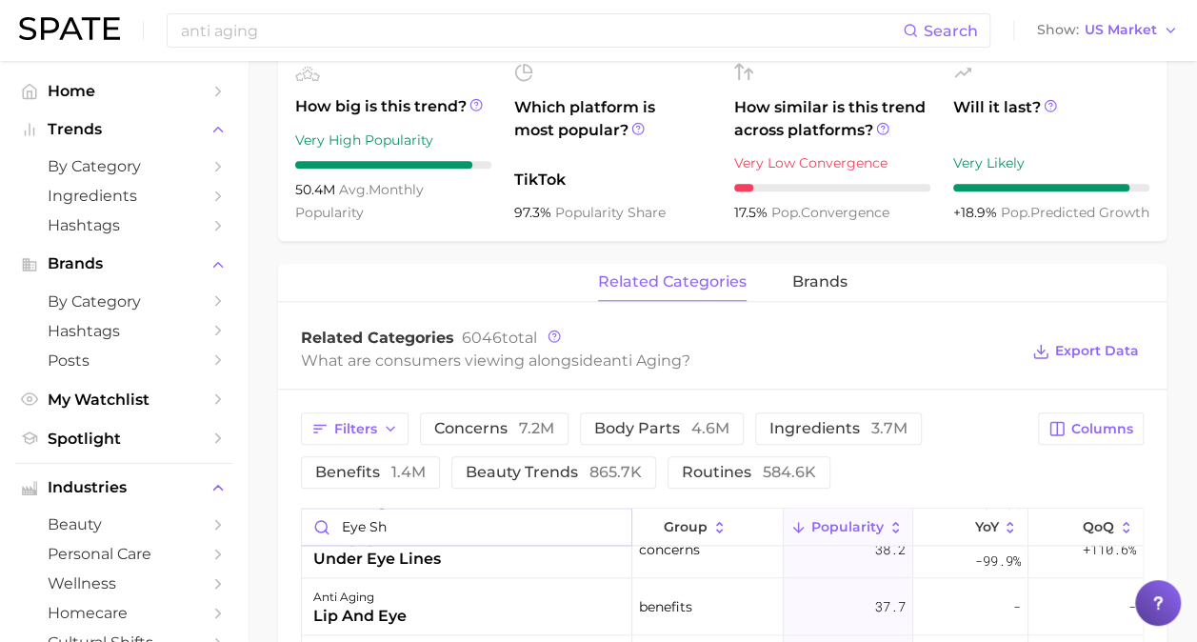
type input "eye sha"
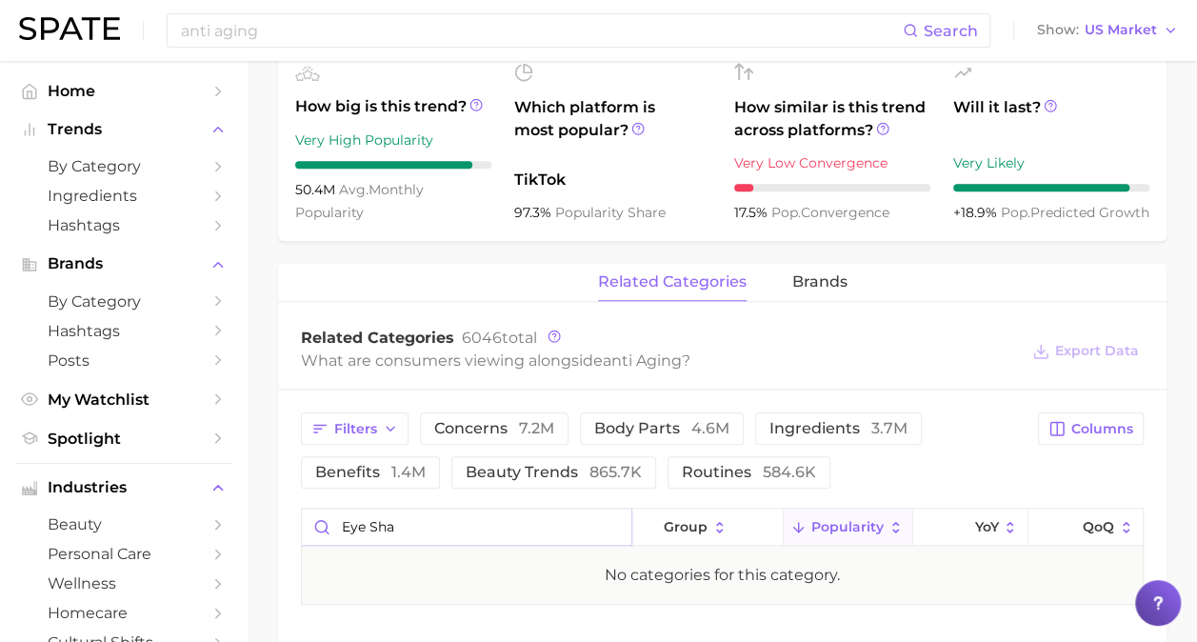
scroll to position [919, 0]
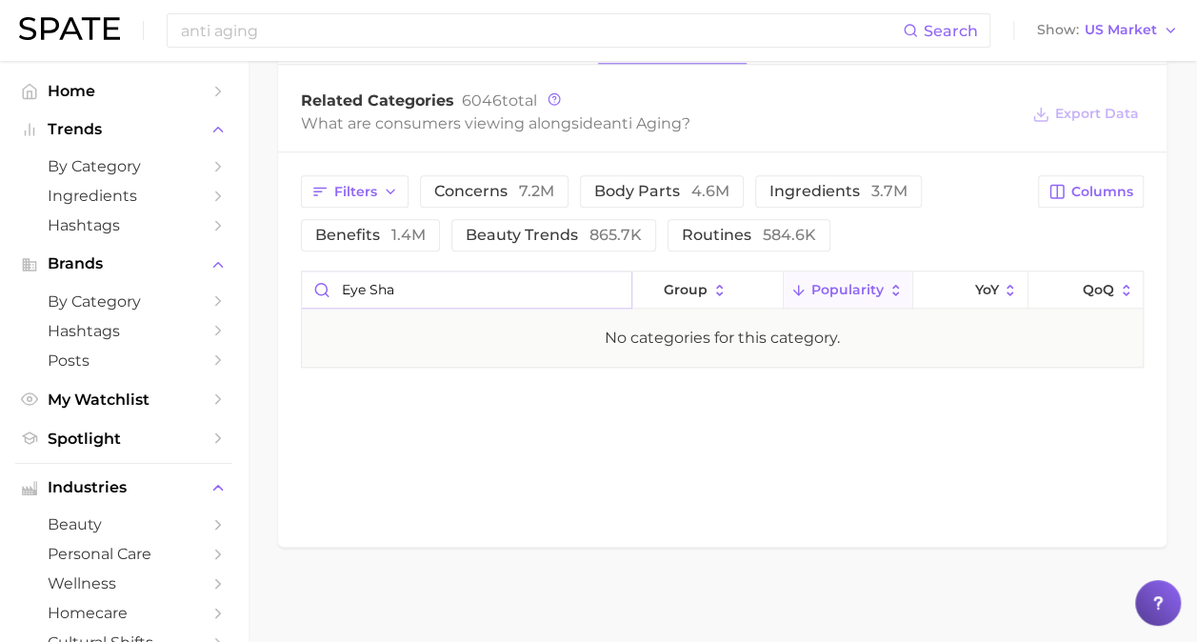
drag, startPoint x: 418, startPoint y: 293, endPoint x: 279, endPoint y: 270, distance: 140.8
click at [279, 270] on div "Filters concerns 7.2m body parts 4.6m ingredients 3.7m benefits 1.4m beauty tre…" at bounding box center [722, 271] width 888 height 238
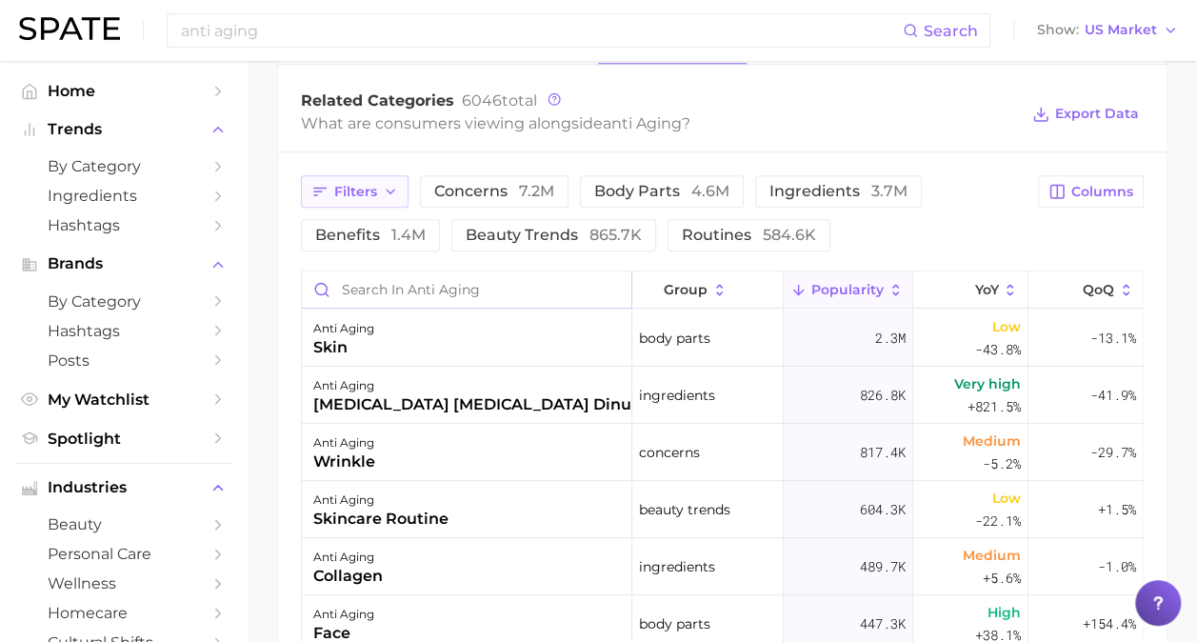
click at [361, 187] on span "Filters" at bounding box center [355, 192] width 43 height 16
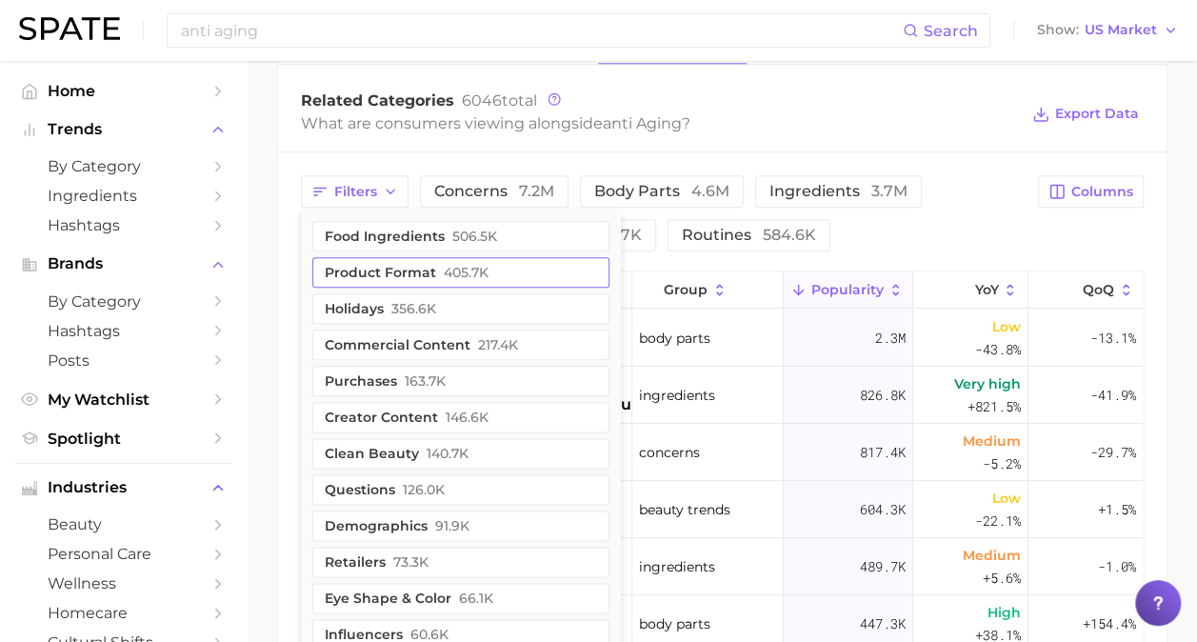
click at [420, 284] on button "product format 405.7k" at bounding box center [460, 272] width 297 height 30
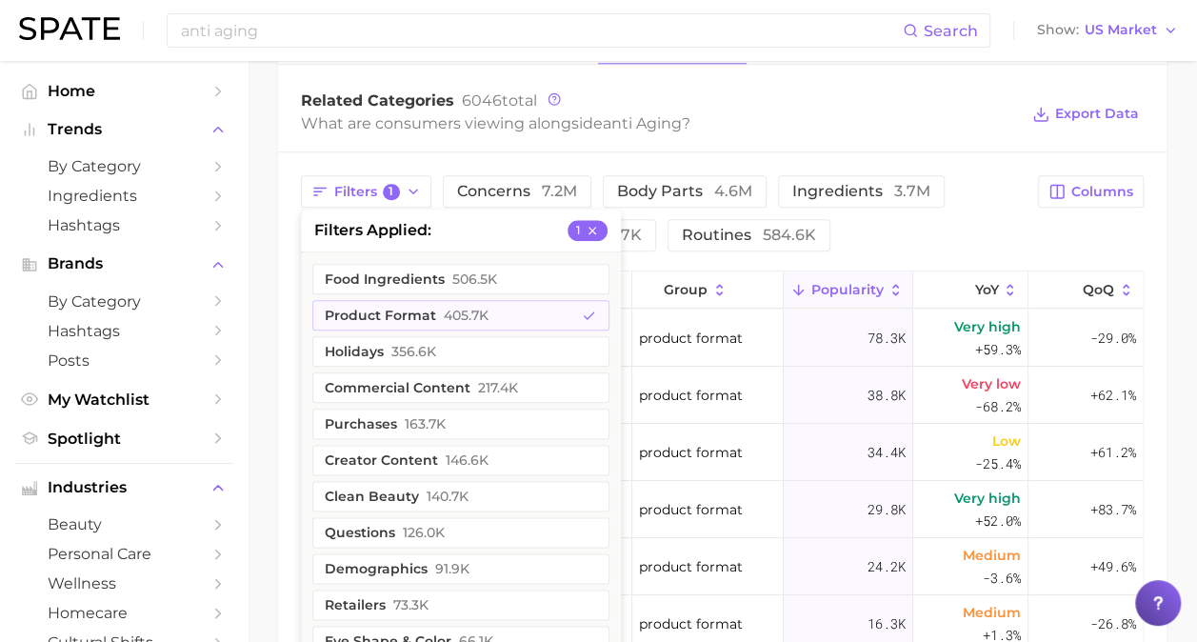
click at [263, 505] on main "anti aging Overview Google TikTok Instagram Beta anti aging Add to Watchlist Ex…" at bounding box center [721, 86] width 949 height 1888
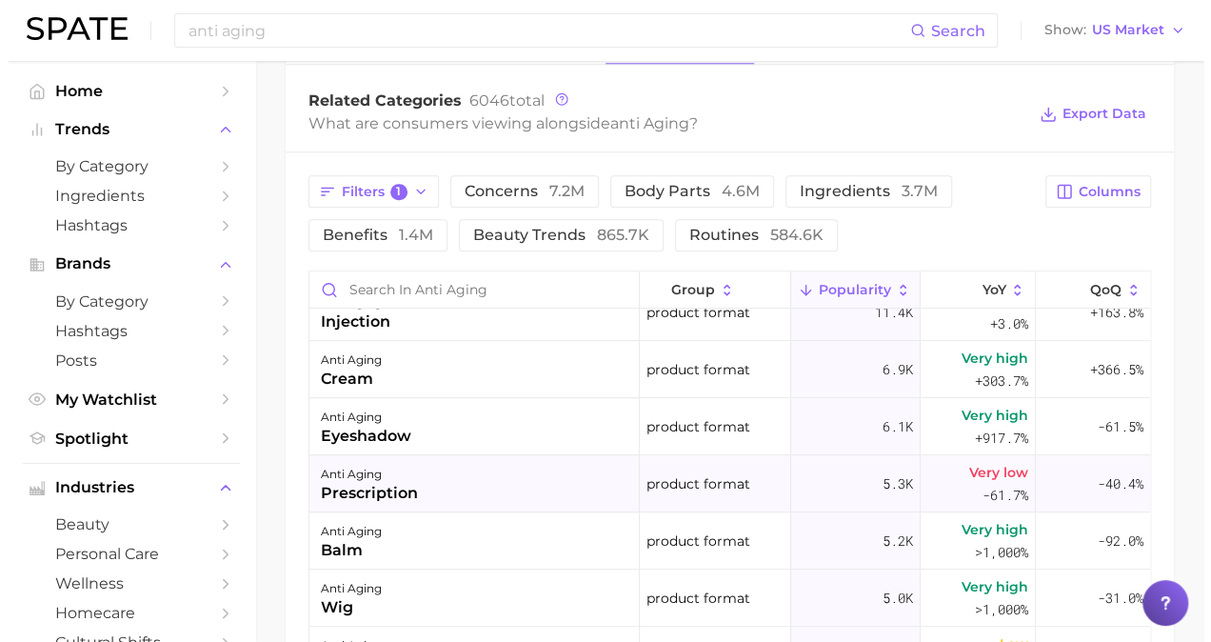
scroll to position [598, 0]
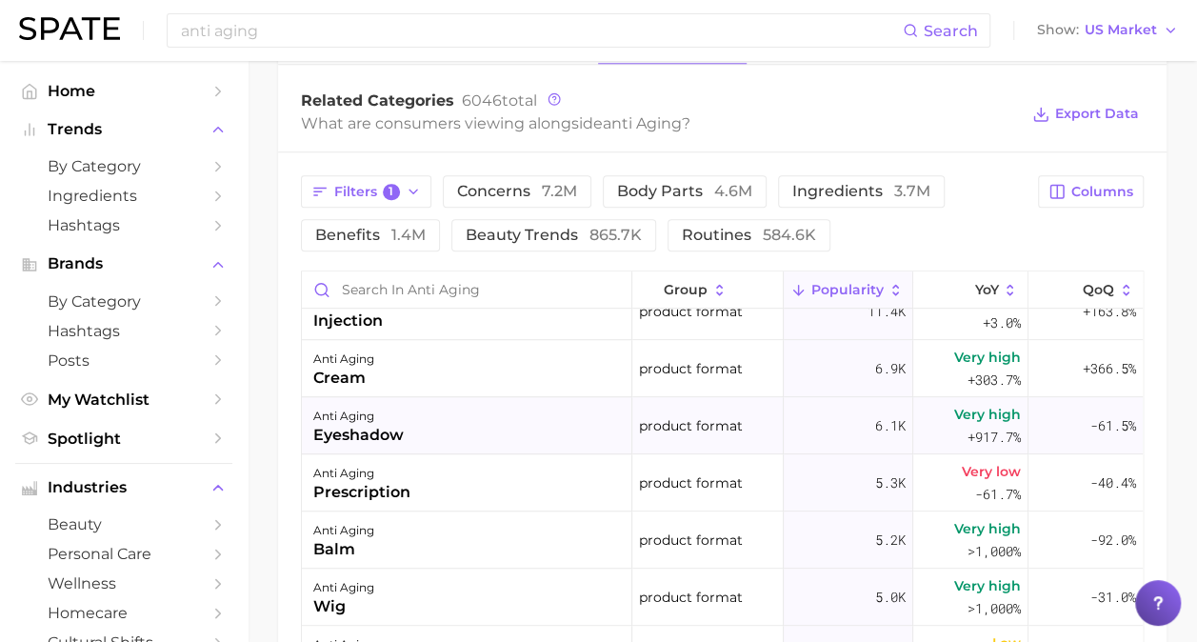
click at [461, 442] on div "anti aging eyeshadow" at bounding box center [467, 425] width 330 height 57
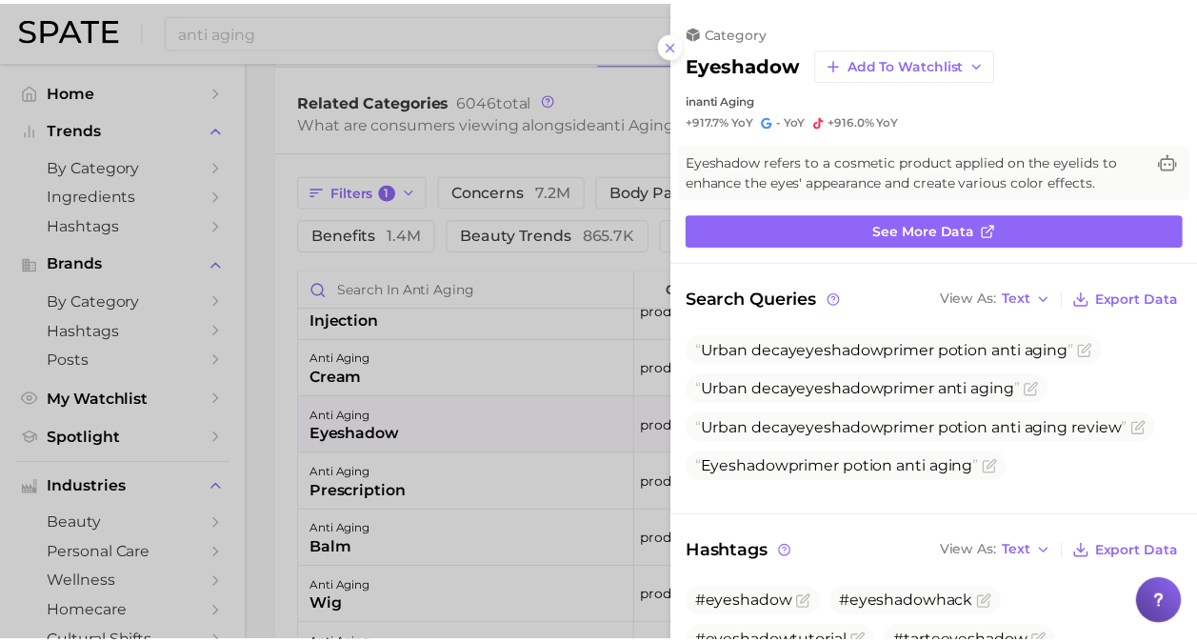
scroll to position [0, 0]
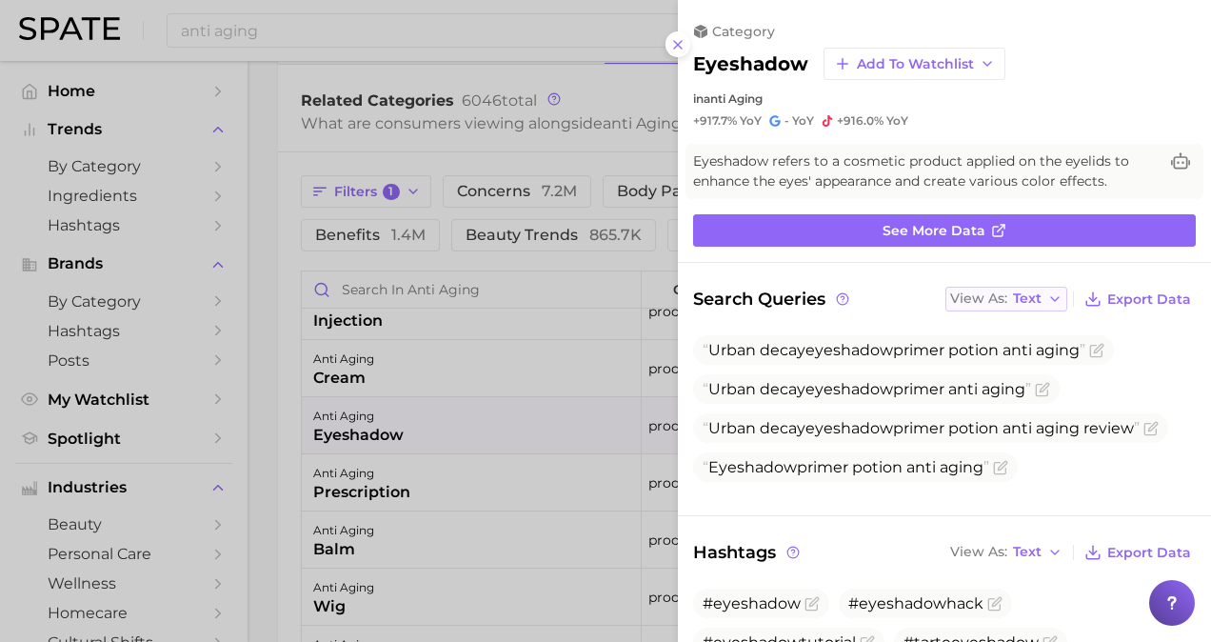
click at [1024, 293] on span "Text" at bounding box center [1027, 298] width 29 height 10
click at [1030, 364] on button "Table" at bounding box center [1049, 364] width 209 height 34
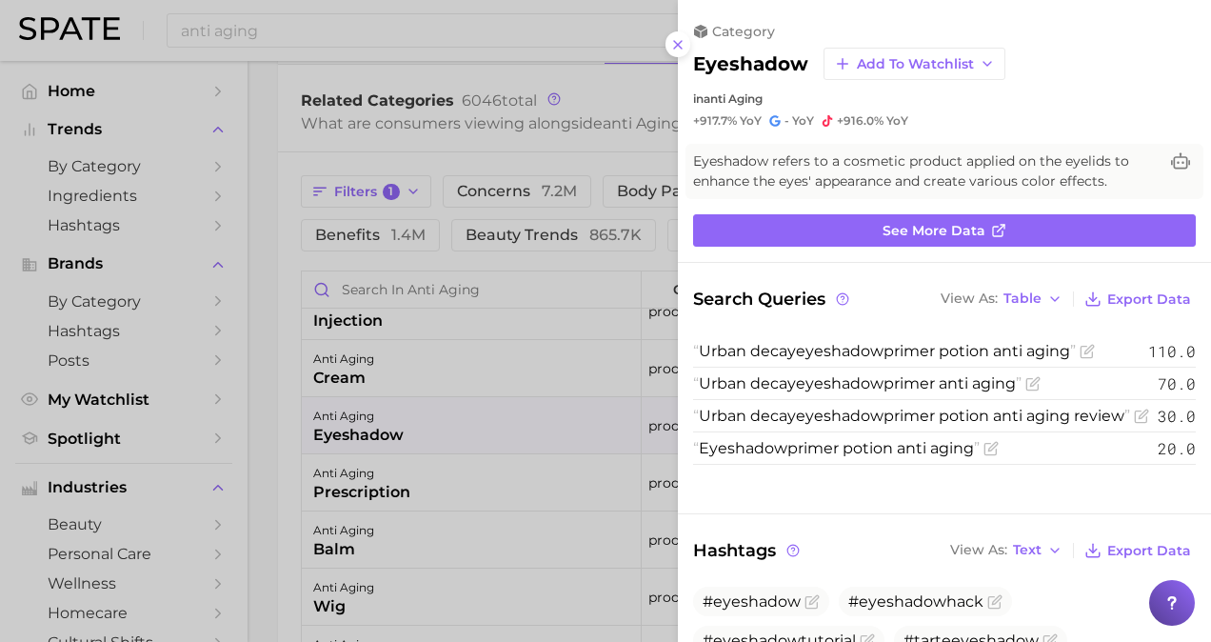
click at [271, 415] on div at bounding box center [605, 321] width 1211 height 642
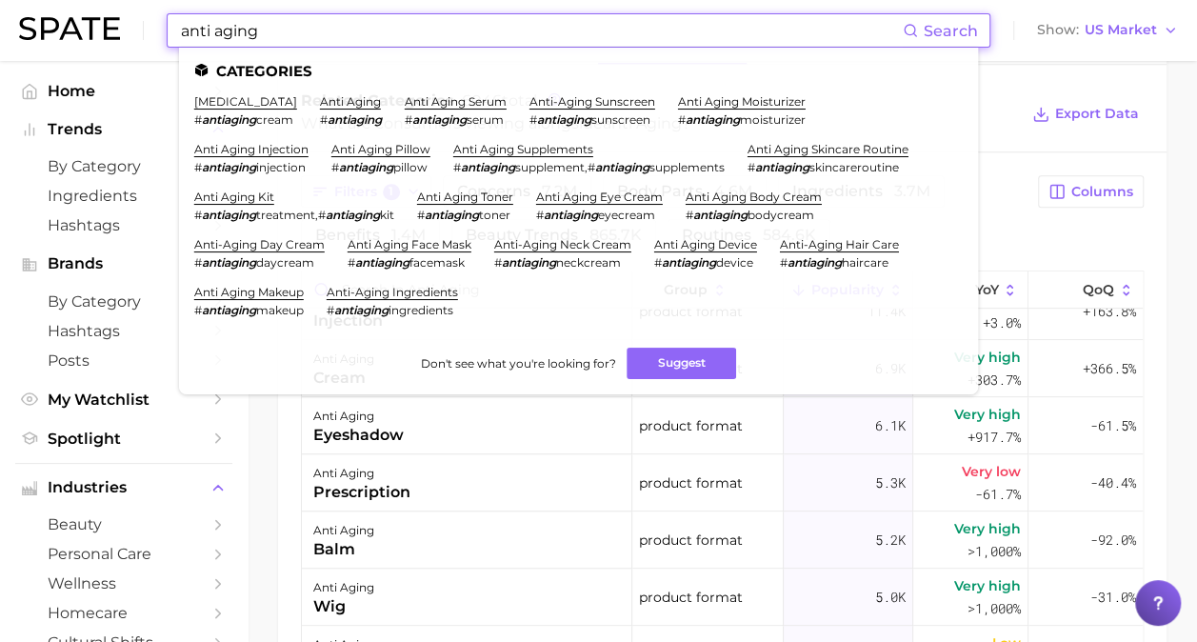
drag, startPoint x: 388, startPoint y: 37, endPoint x: 126, endPoint y: 20, distance: 263.3
click at [126, 20] on div "anti aging Search Categories [MEDICAL_DATA] # antiaging cream anti aging # anti…" at bounding box center [598, 30] width 1158 height 61
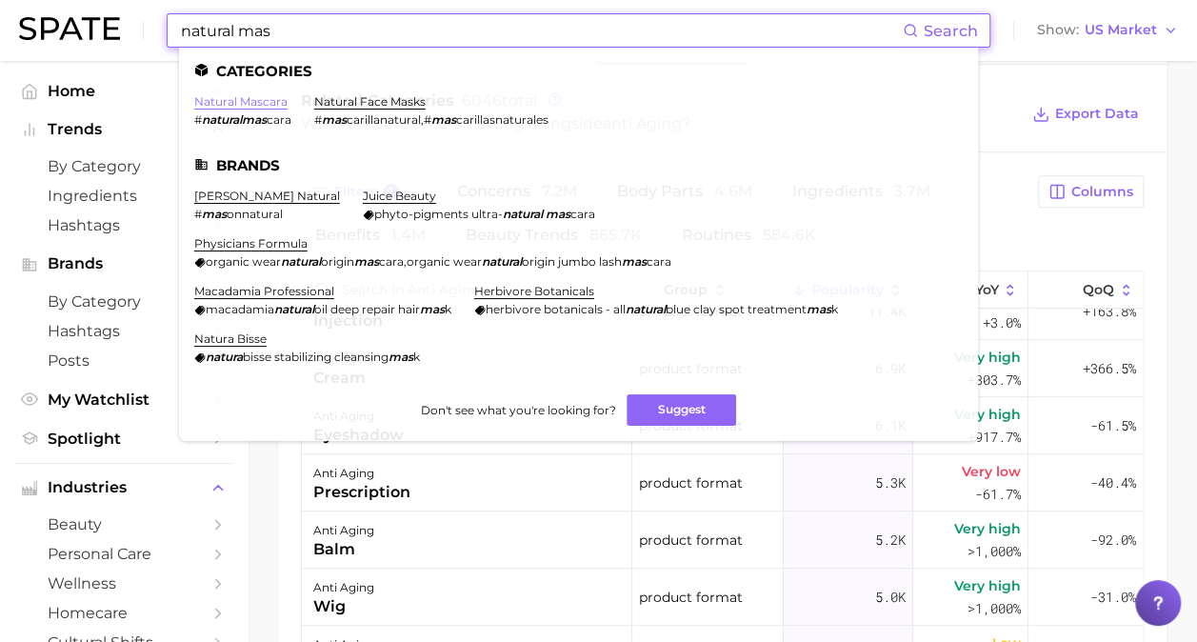
type input "natural mas"
click at [272, 101] on link "natural mascara" at bounding box center [240, 101] width 93 height 14
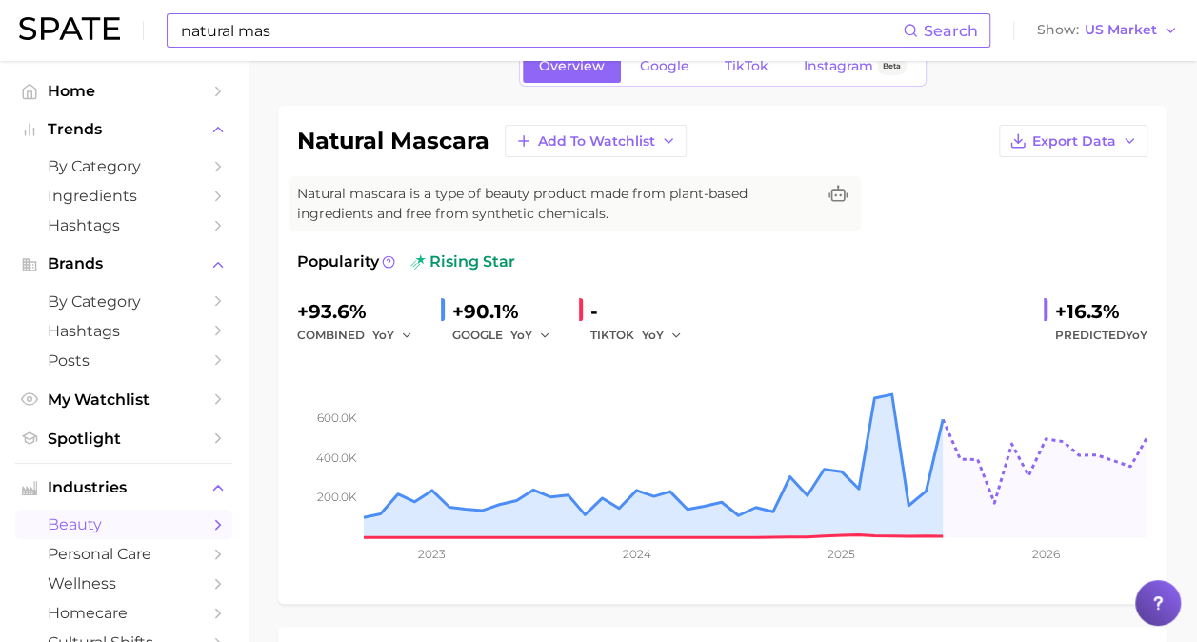
scroll to position [89, 0]
